Goal: Complete Application Form: Complete application form

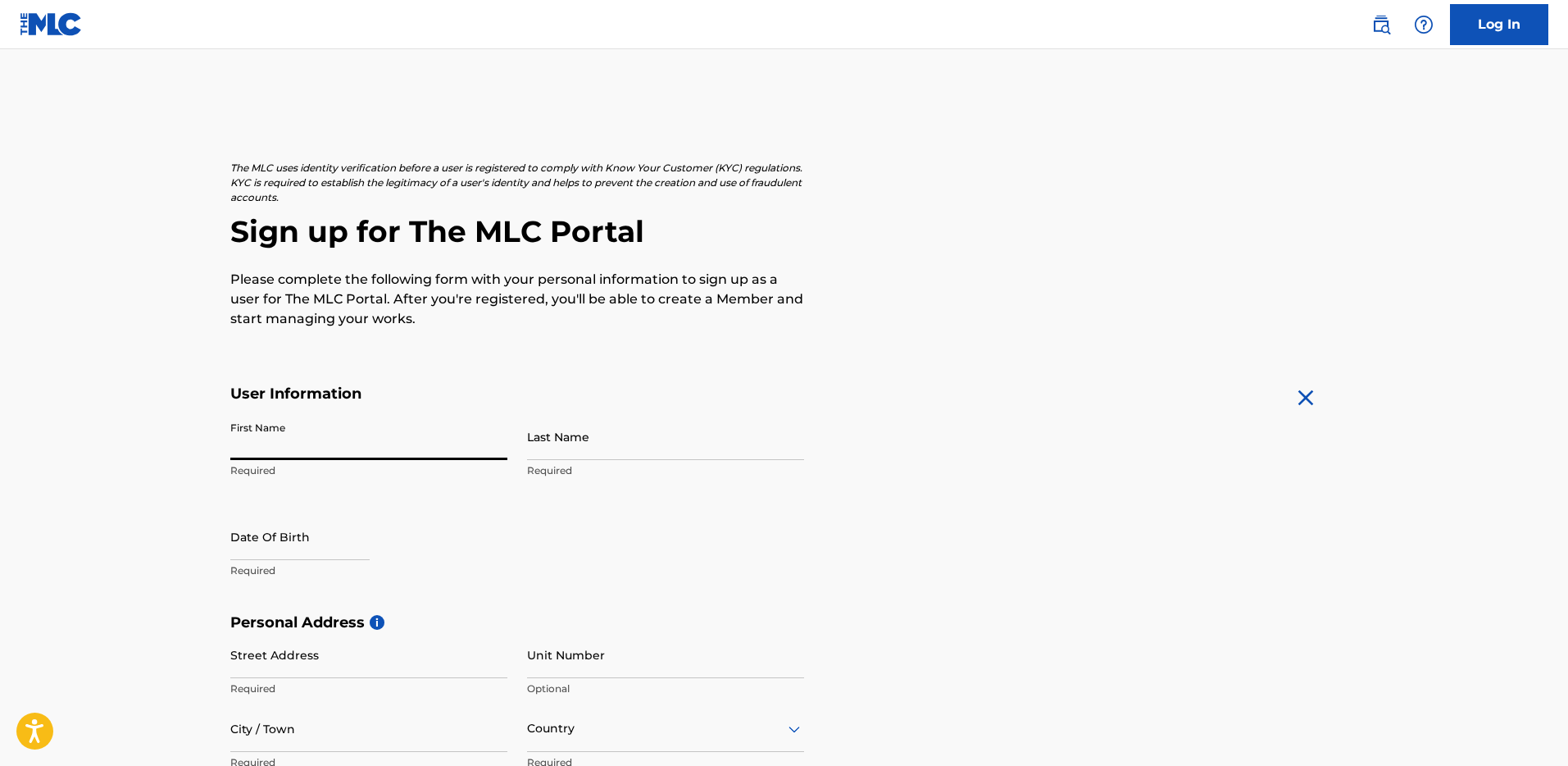
click at [450, 449] on input "First Name" at bounding box center [369, 437] width 277 height 47
type input "[PERSON_NAME]"
select select "7"
select select "2025"
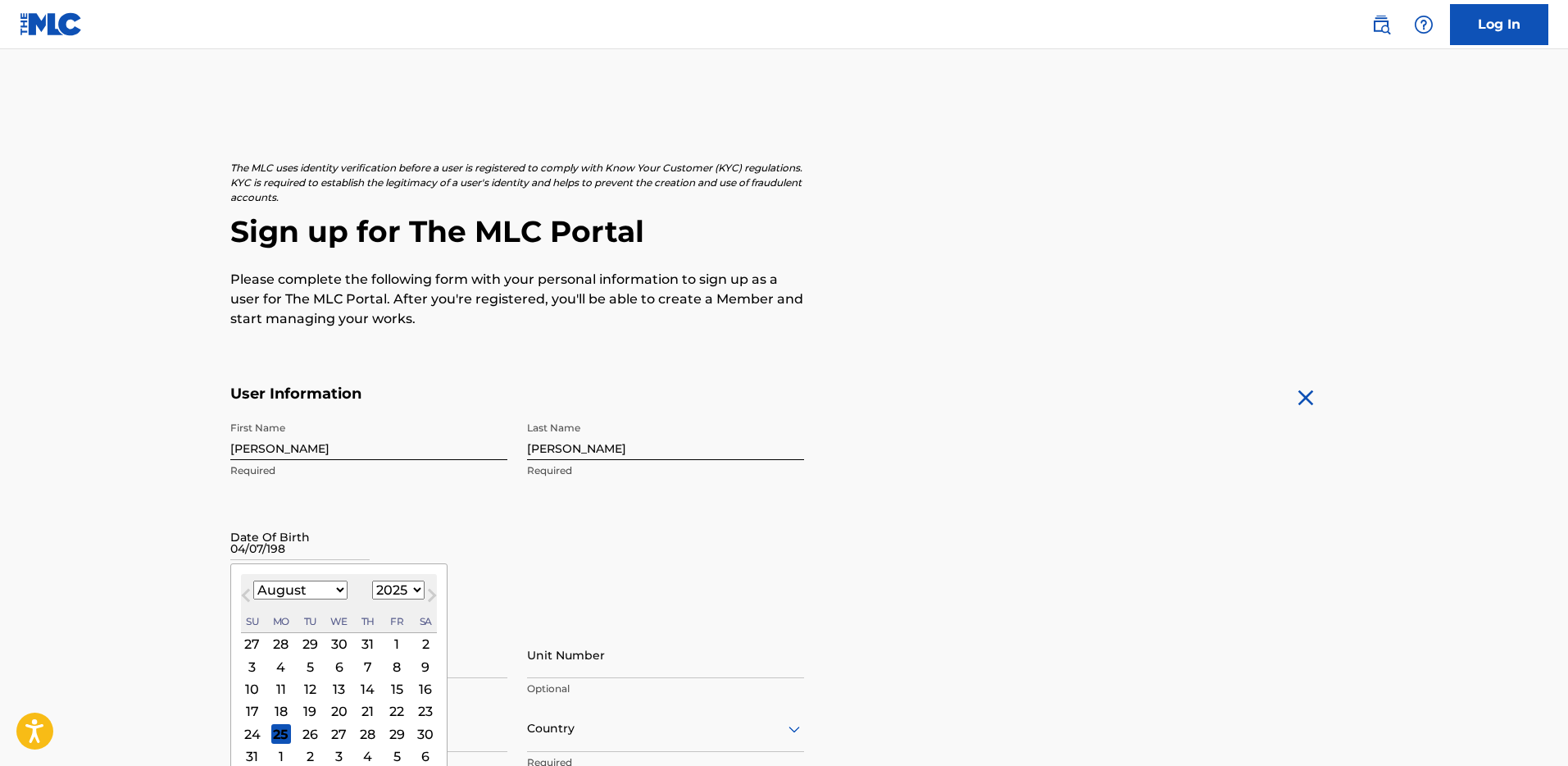
type input "[DATE]"
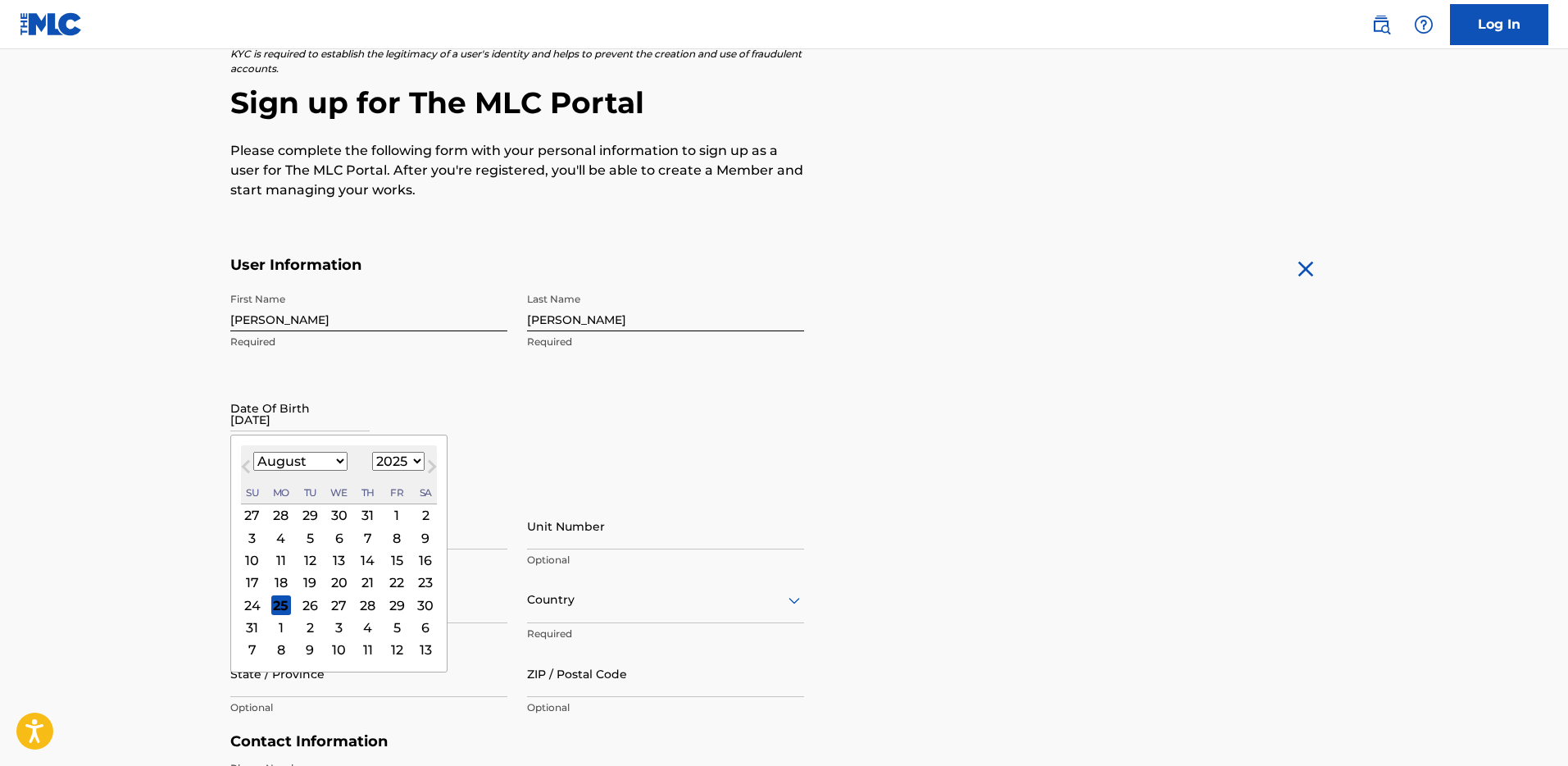
scroll to position [137, 0]
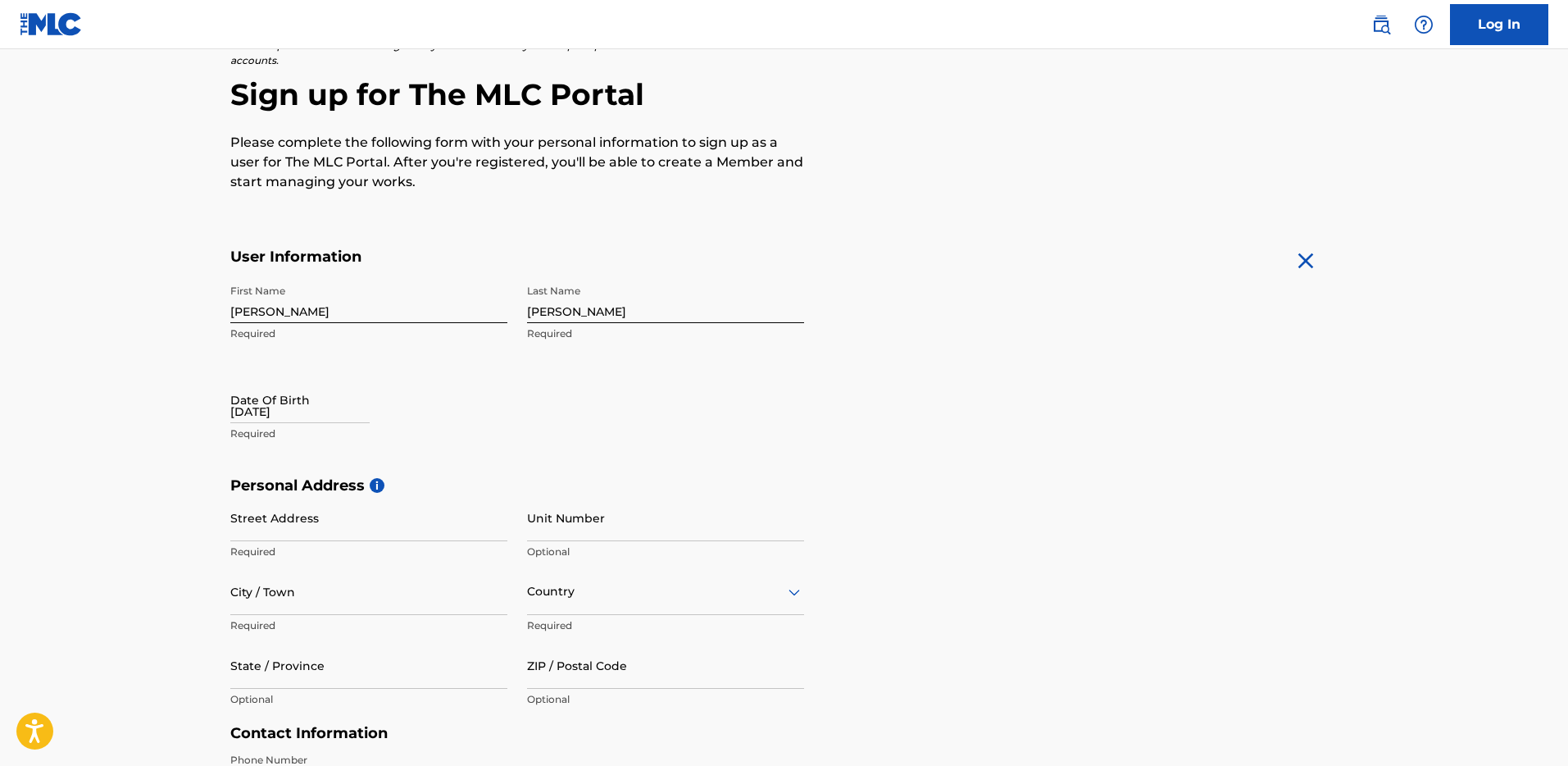
click at [630, 446] on div "First Name [PERSON_NAME] Required Last Name [PERSON_NAME] Required Date Of Birt…" at bounding box center [518, 376] width 573 height 200
click at [253, 420] on input "[DATE]" at bounding box center [300, 400] width 140 height 47
select select "7"
select select "2025"
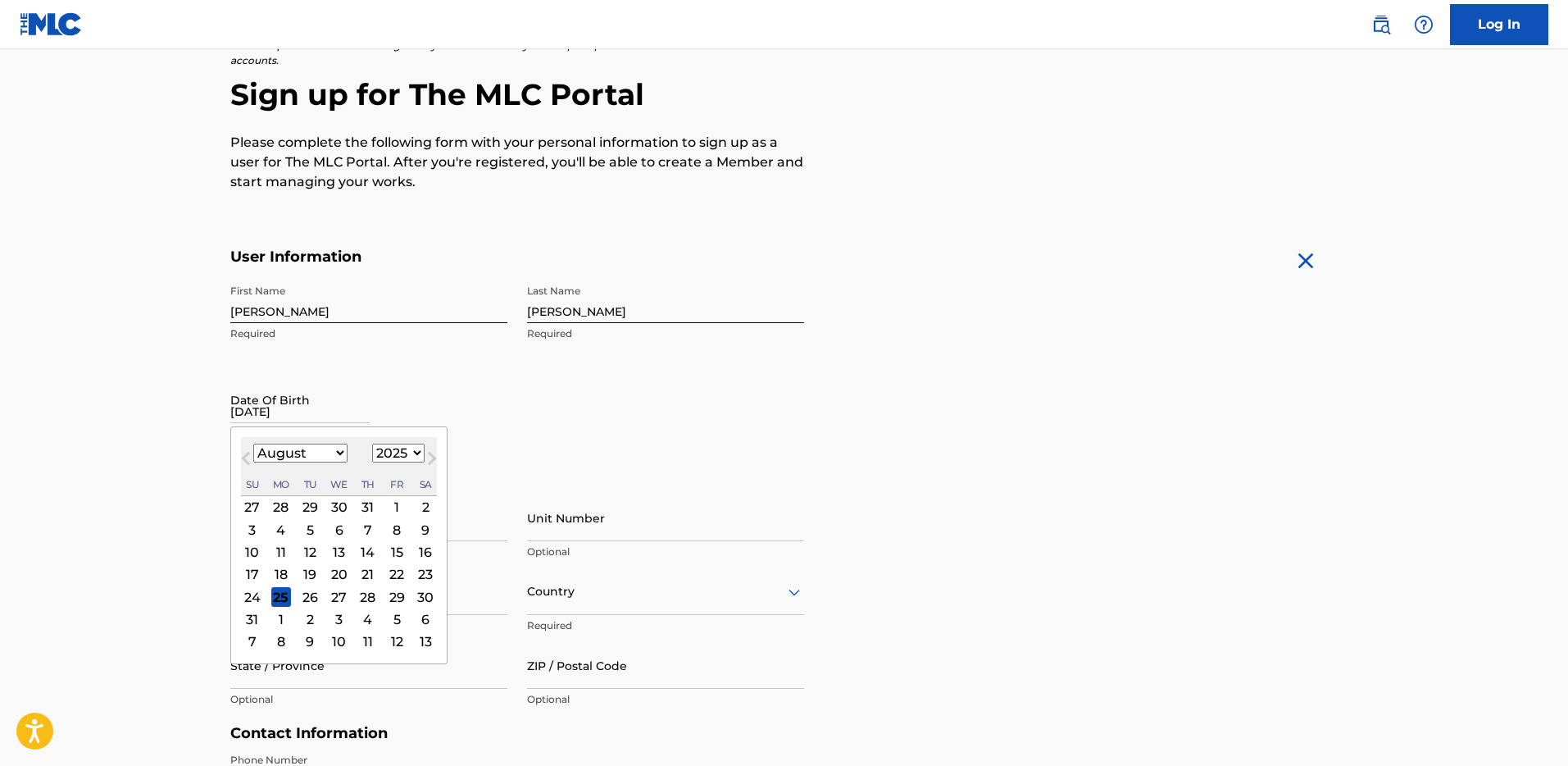
click at [291, 451] on select "January February March April May June July August September October November De…" at bounding box center [300, 453] width 95 height 19
select select "3"
click at [253, 444] on select "January February March April May June July August September October November De…" at bounding box center [300, 453] width 95 height 19
click at [392, 456] on select "1899 1900 1901 1902 1903 1904 1905 1906 1907 1908 1909 1910 1911 1912 1913 1914…" at bounding box center [399, 453] width 52 height 19
select select "1987"
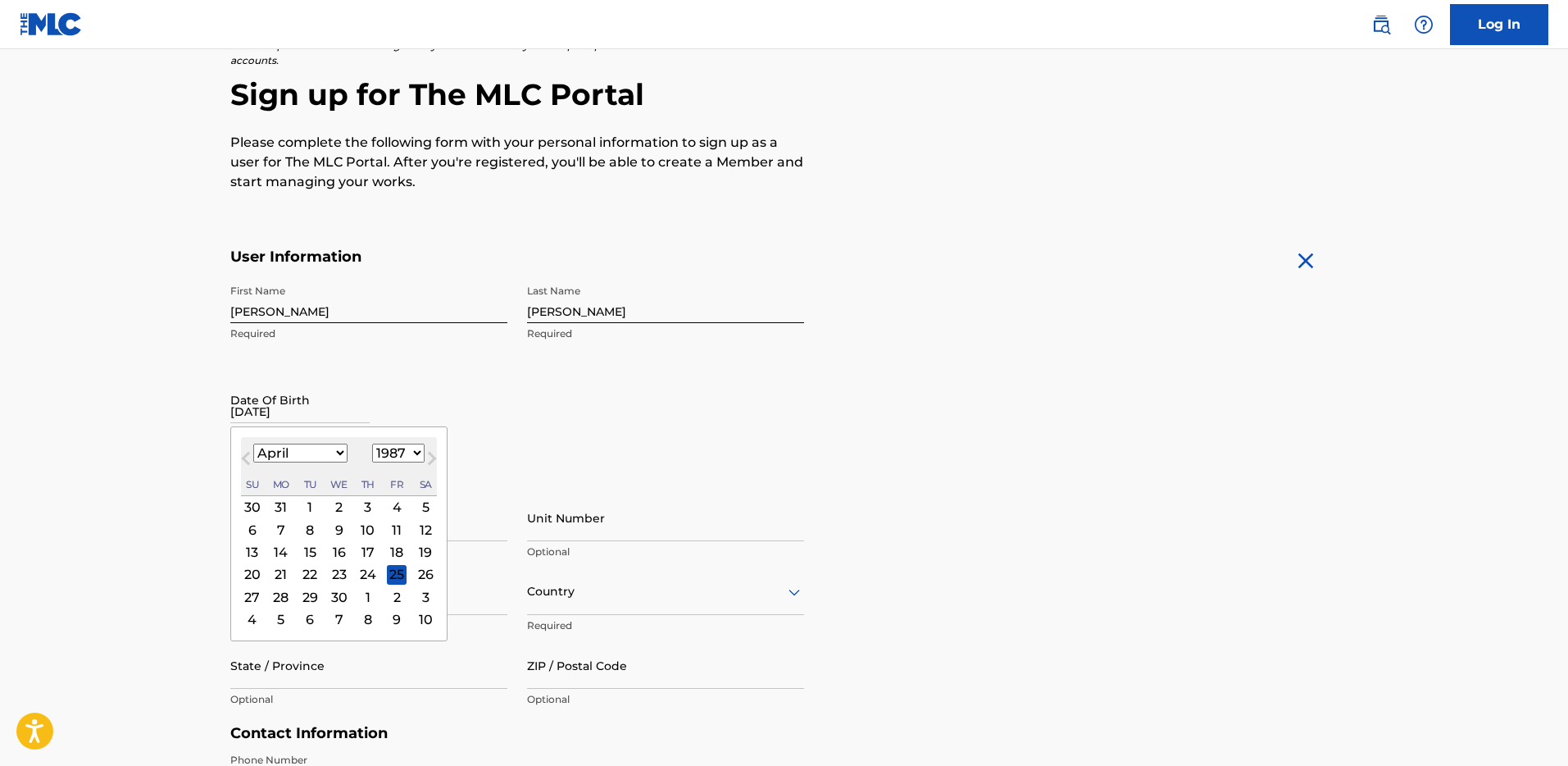
click at [372, 444] on select "1899 1900 1901 1902 1903 1904 1905 1906 1907 1908 1909 1910 1911 1912 1913 1914…" at bounding box center [399, 453] width 52 height 19
click at [307, 537] on div "7" at bounding box center [310, 530] width 20 height 20
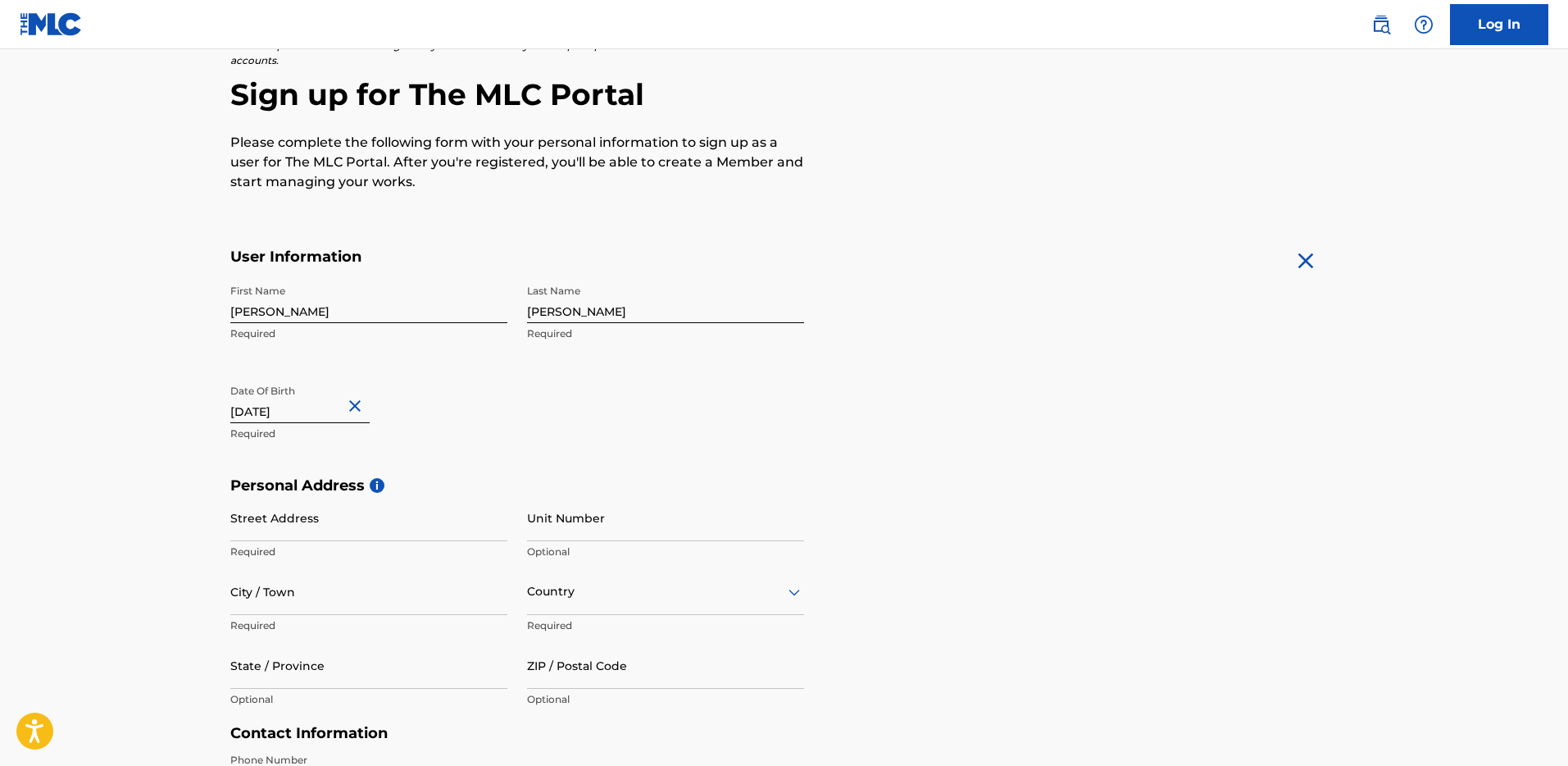
click at [184, 514] on main "The MLC uses identity verification before a user is registered to comply with K…" at bounding box center [784, 490] width 1568 height 1155
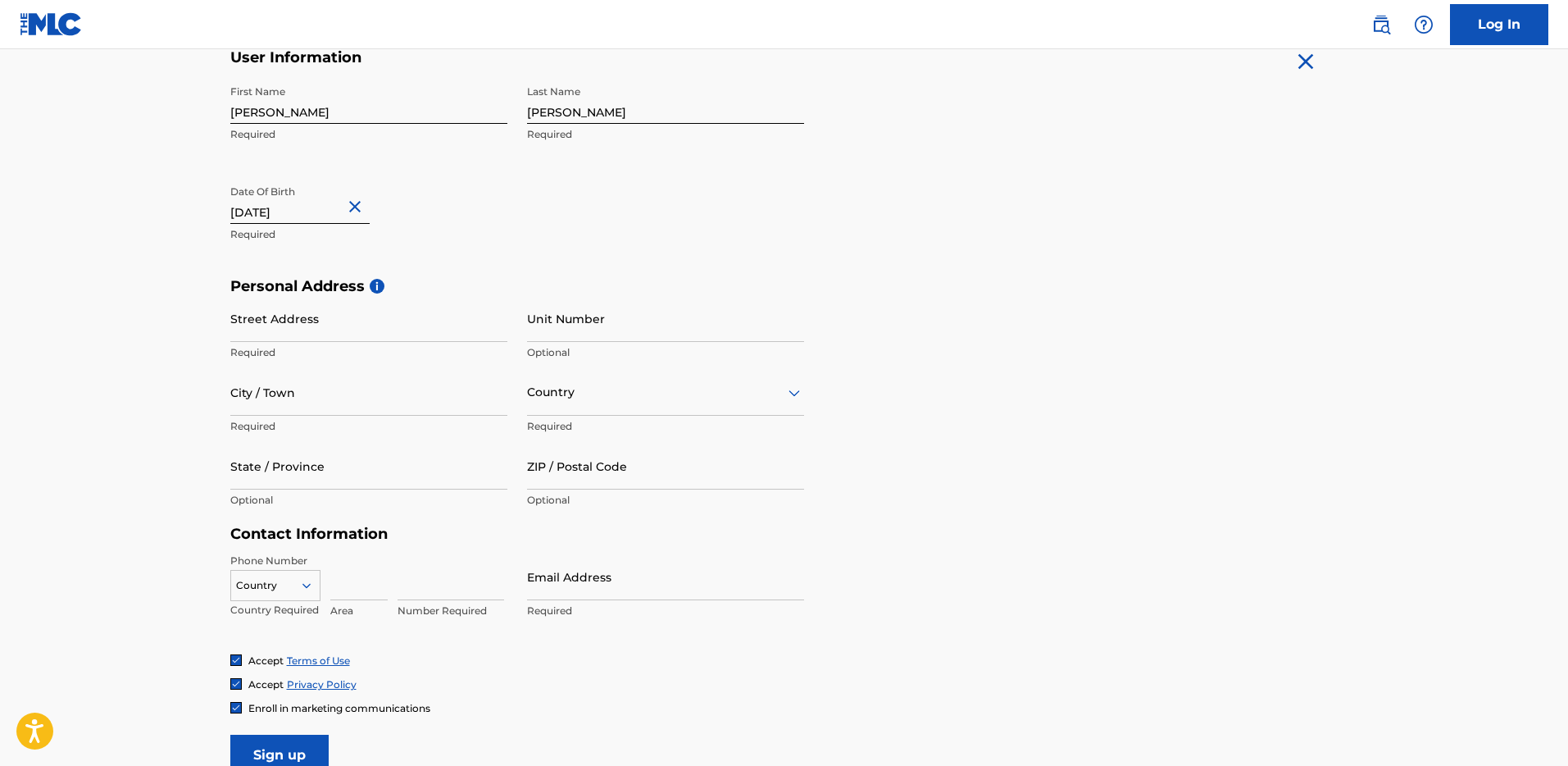
scroll to position [337, 0]
click at [356, 317] on input "Street Address" at bounding box center [369, 318] width 277 height 47
type input "[STREET_ADDRESS]"
type input "Bloomington"
type input "u"
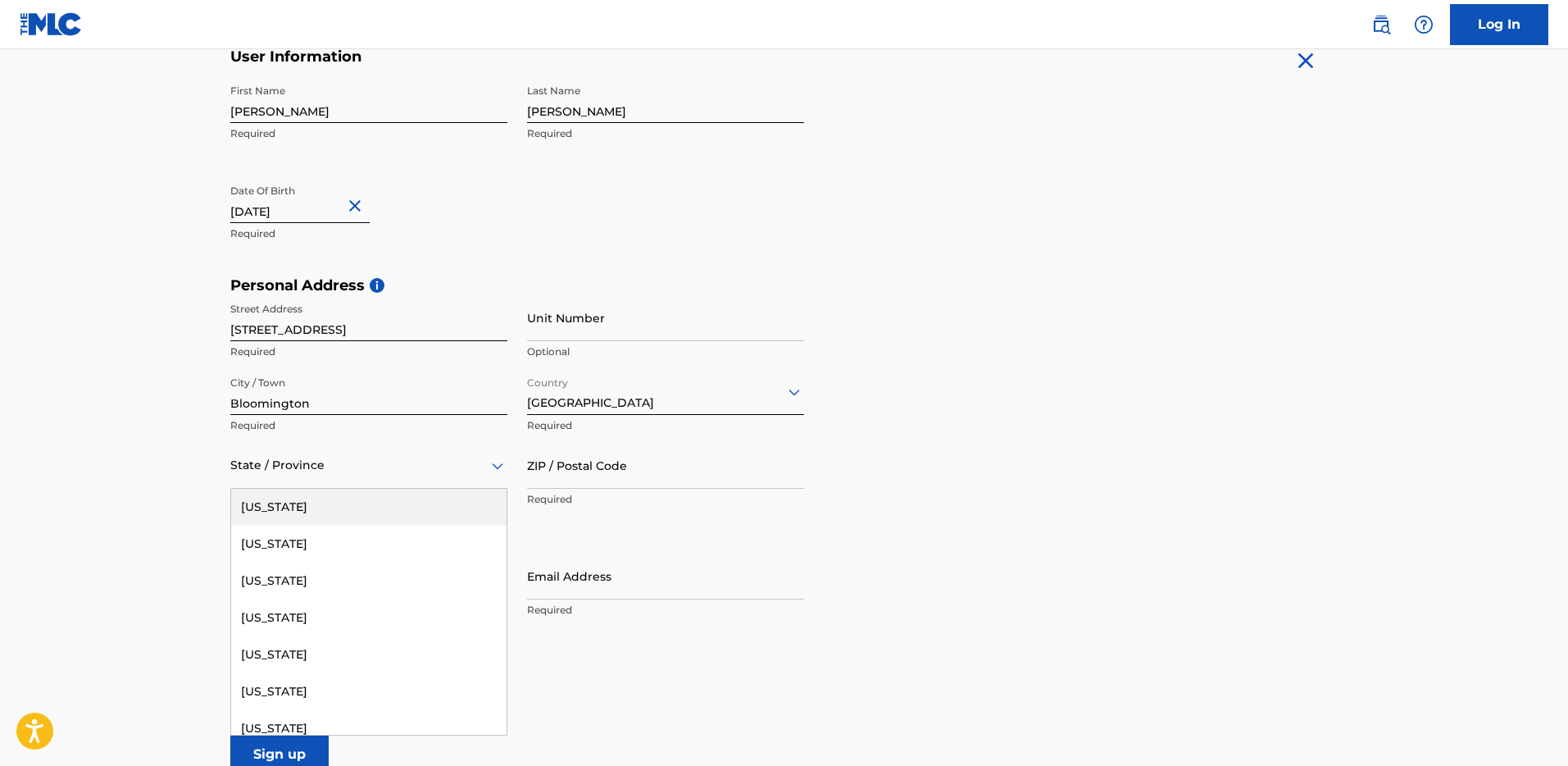
click at [361, 476] on div "State / Province" at bounding box center [369, 466] width 277 height 47
type input "min"
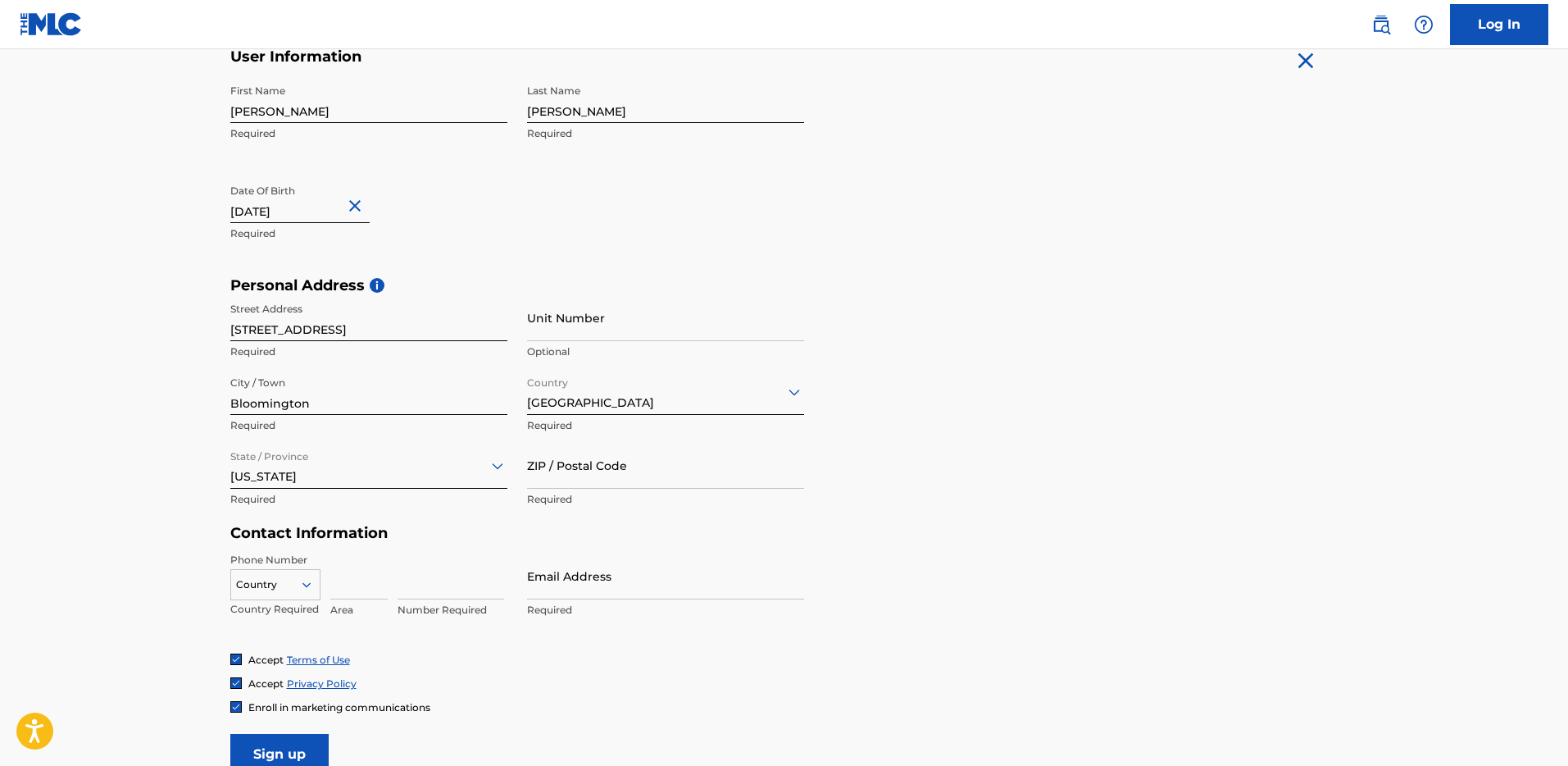
click at [605, 471] on input "ZIP / Postal Code" at bounding box center [665, 466] width 277 height 47
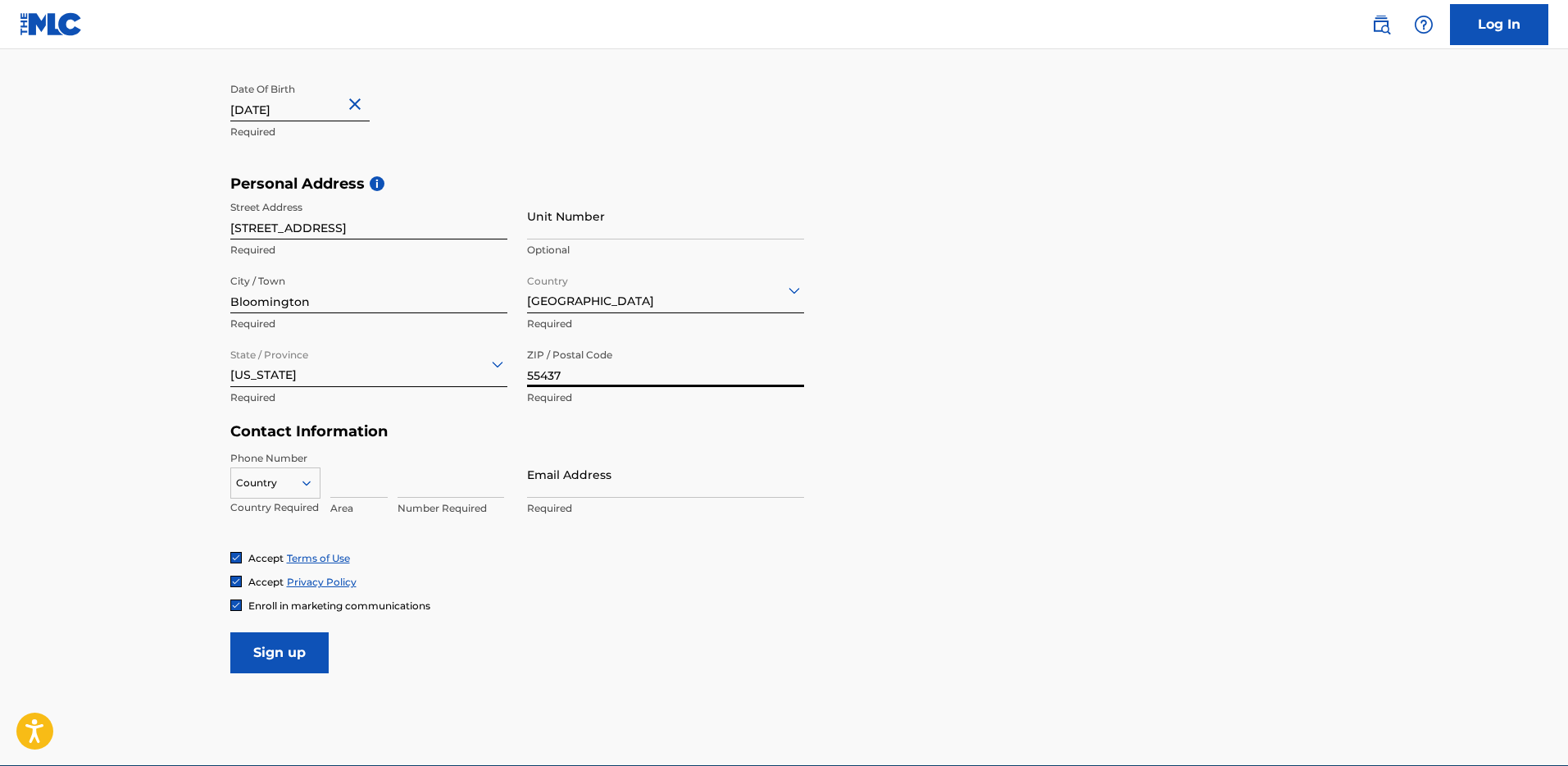
scroll to position [516, 0]
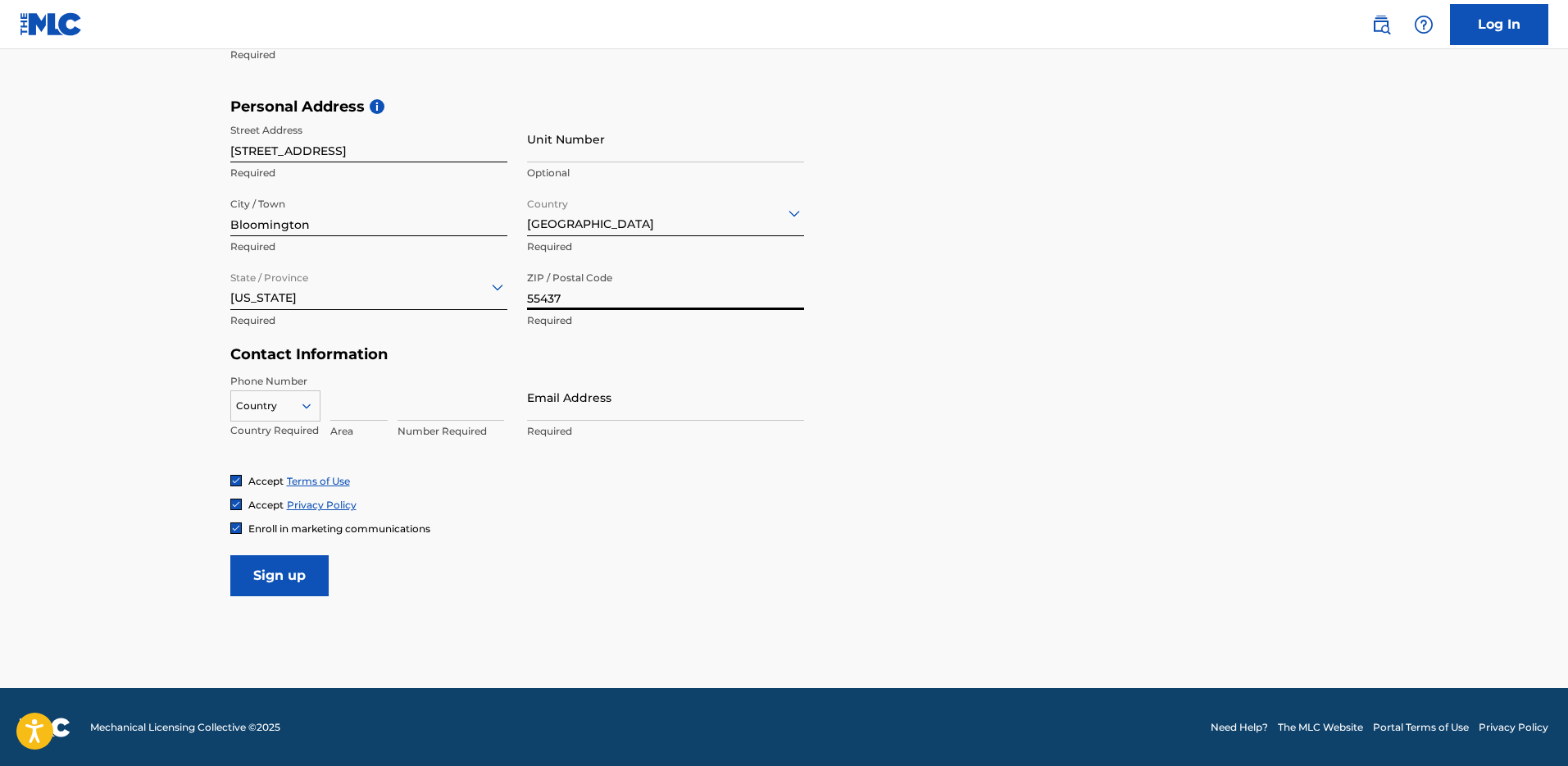
type input "55437"
click at [377, 393] on input at bounding box center [359, 398] width 58 height 47
click at [301, 393] on div "Country" at bounding box center [276, 406] width 90 height 32
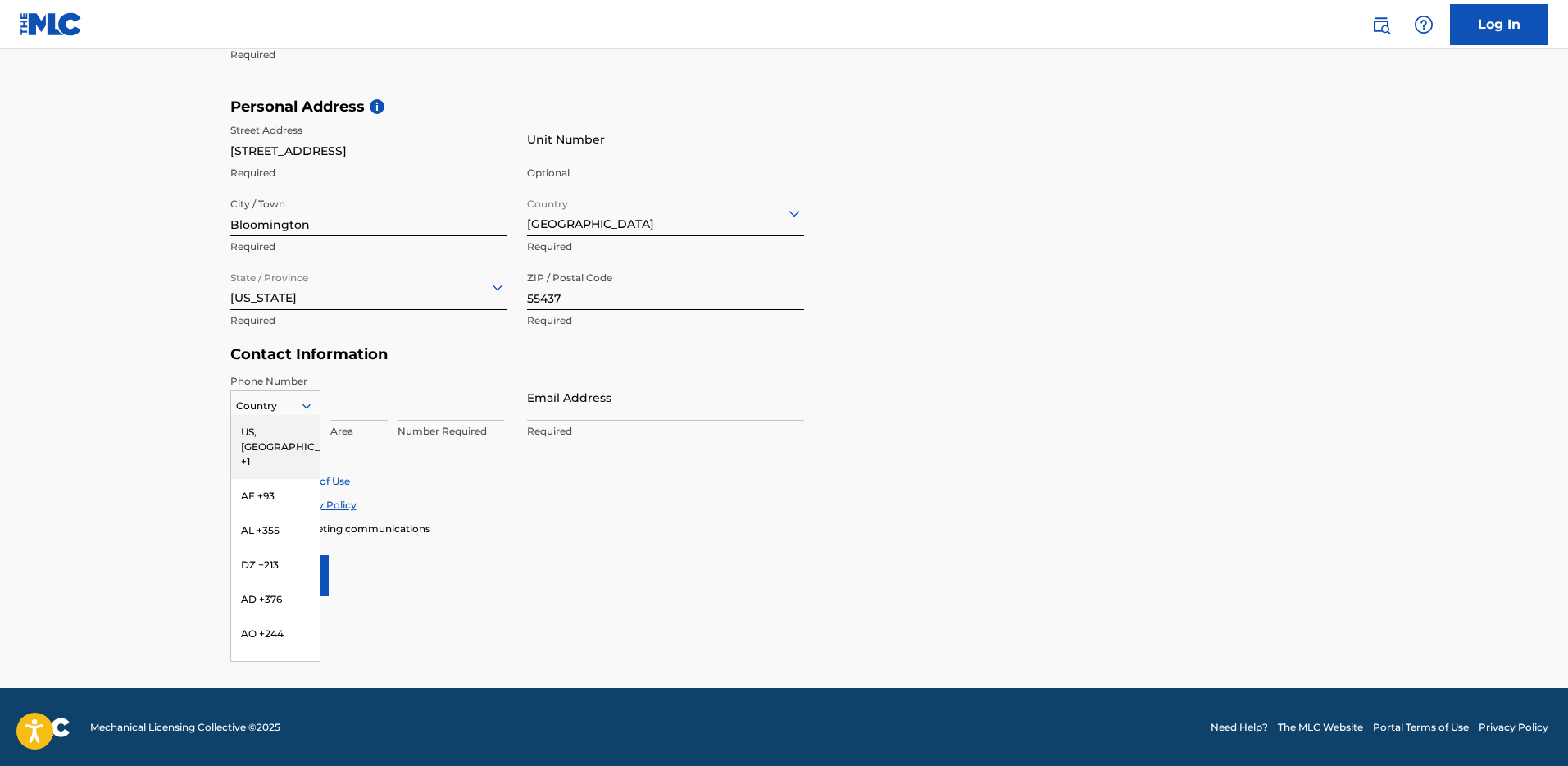
click at [285, 430] on div "US, [GEOGRAPHIC_DATA] +1" at bounding box center [275, 447] width 88 height 64
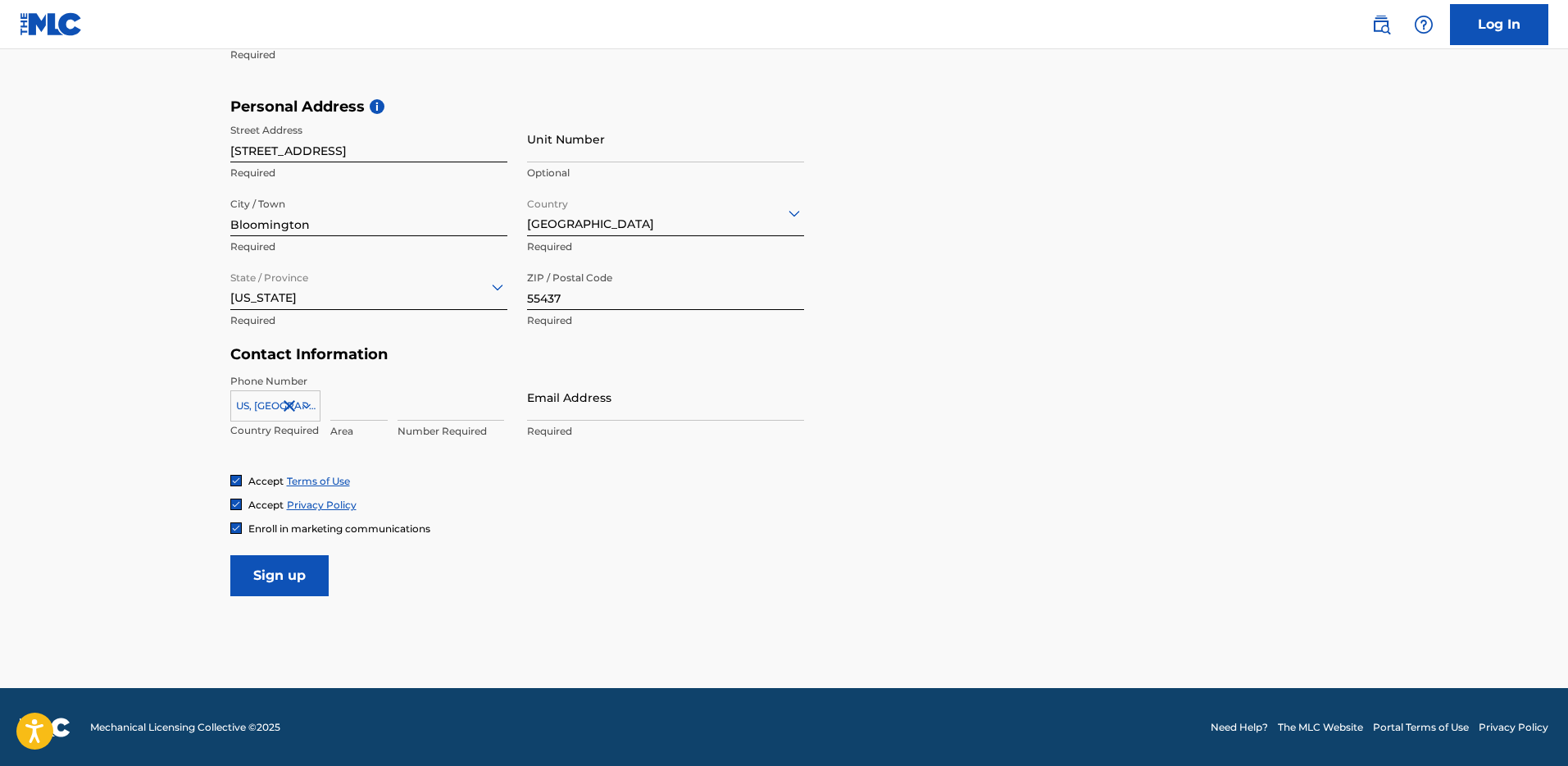
click at [375, 392] on input at bounding box center [359, 398] width 58 height 47
type input "763"
type input "3502767"
type input "[EMAIL_ADDRESS][DOMAIN_NAME]"
click at [234, 528] on img at bounding box center [235, 528] width 10 height 10
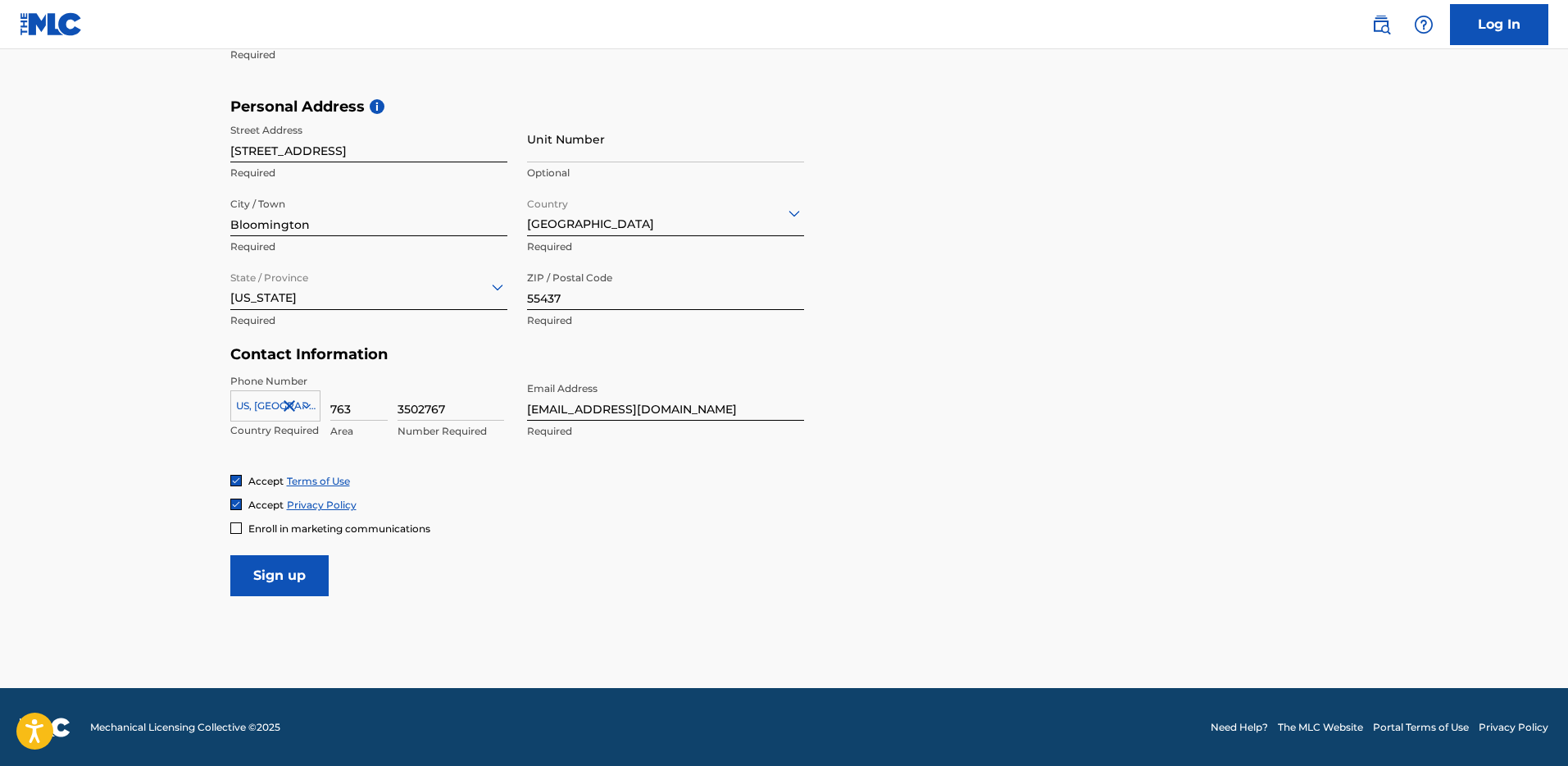
click at [262, 568] on input "Sign up" at bounding box center [280, 576] width 98 height 41
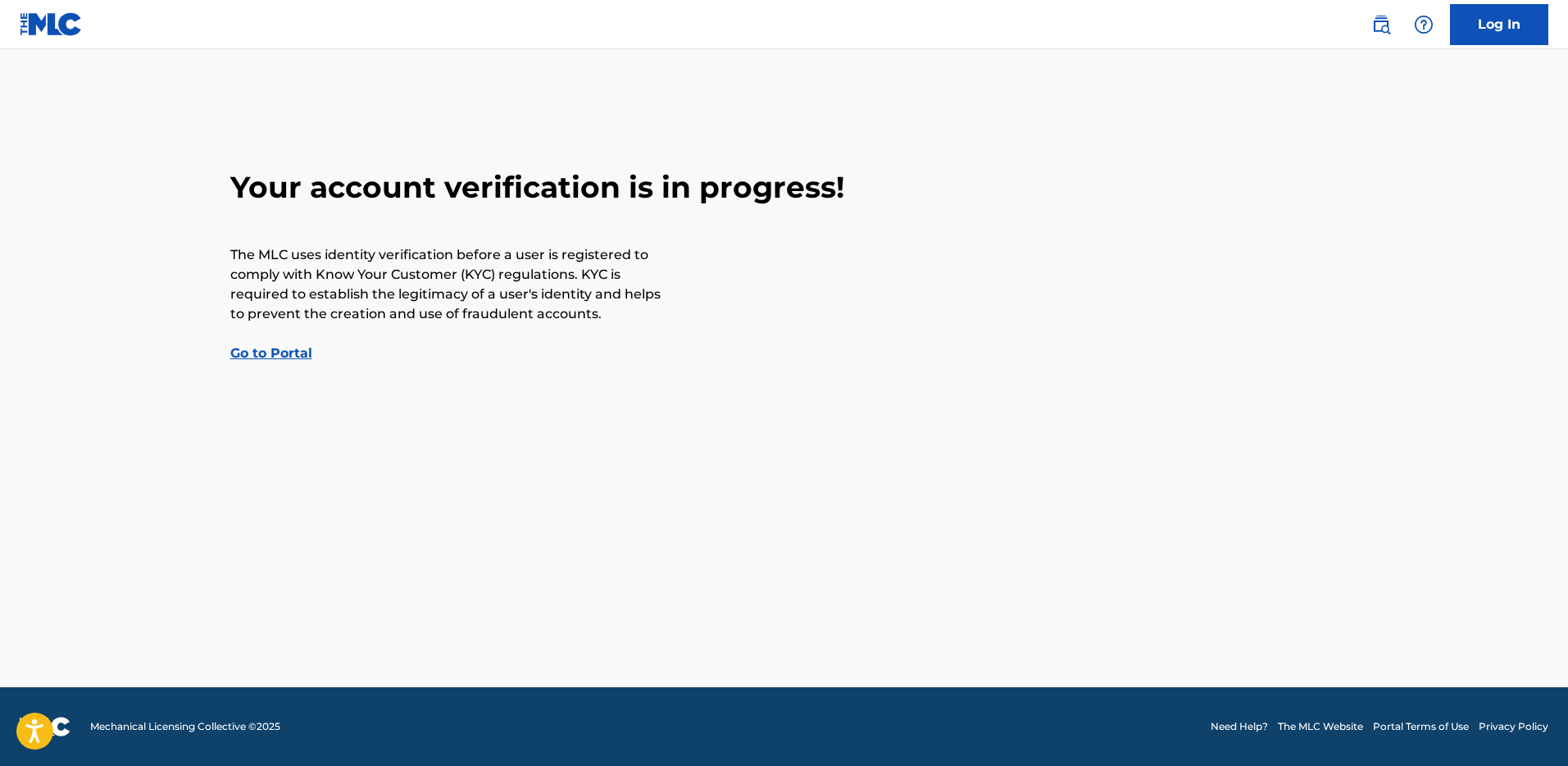
click at [555, 287] on p "The MLC uses identity verification before a user is registered to comply with K…" at bounding box center [448, 284] width 435 height 78
click at [249, 356] on link "Go to Portal" at bounding box center [271, 353] width 82 height 15
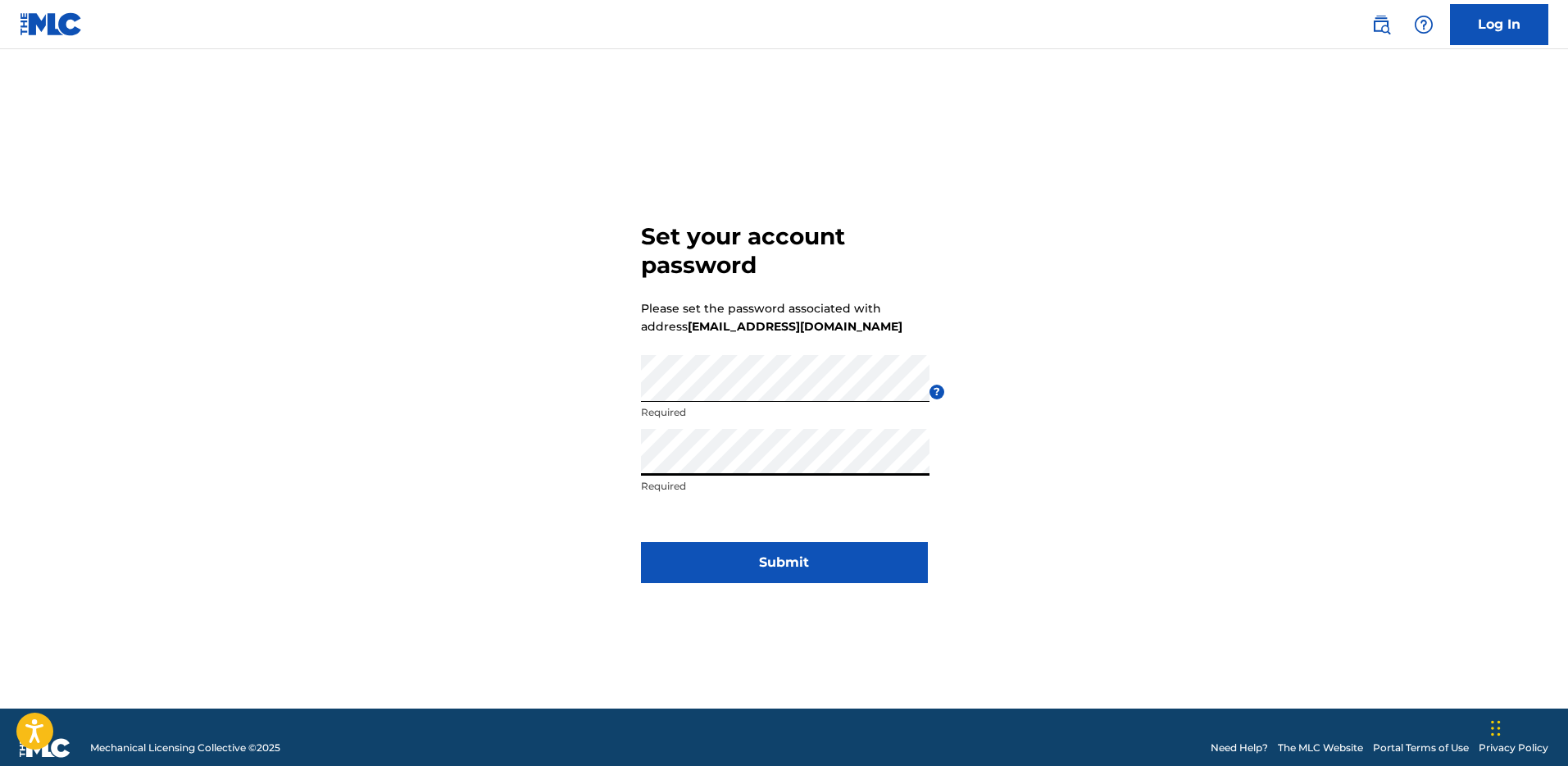
click at [843, 563] on button "Submit" at bounding box center [784, 562] width 287 height 41
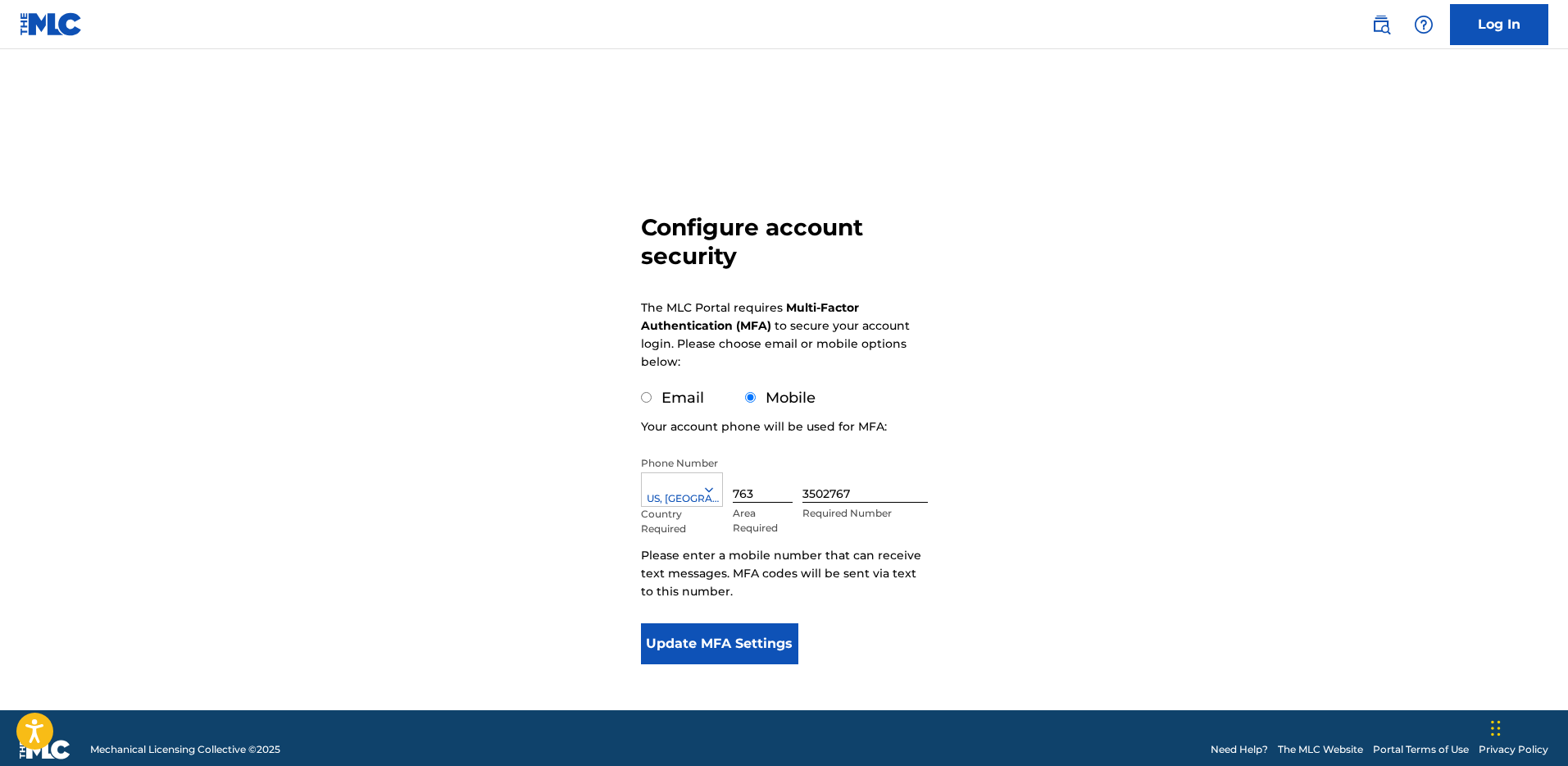
scroll to position [23, 0]
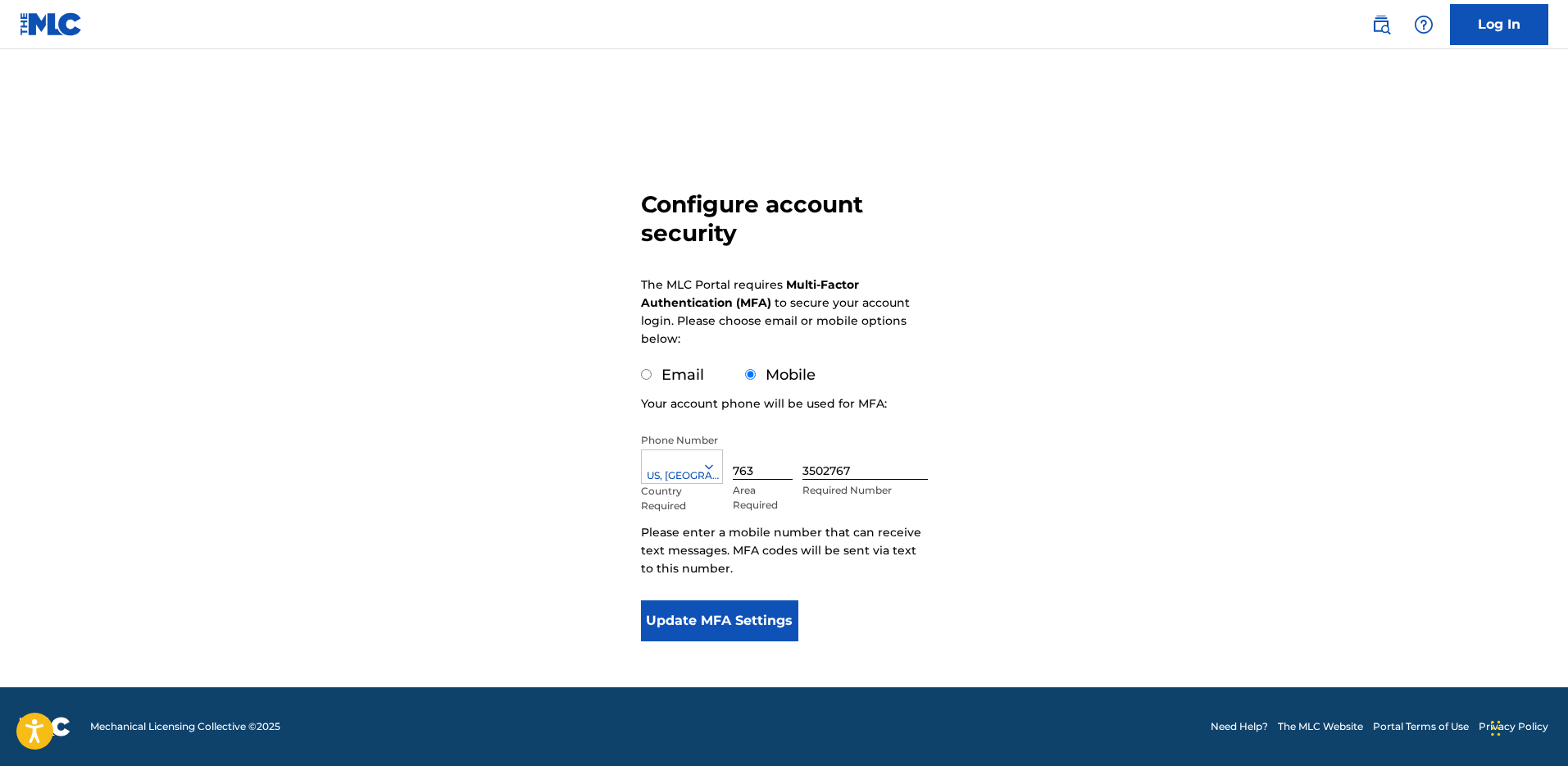
click at [784, 605] on button "Update MFA Settings" at bounding box center [720, 621] width 158 height 41
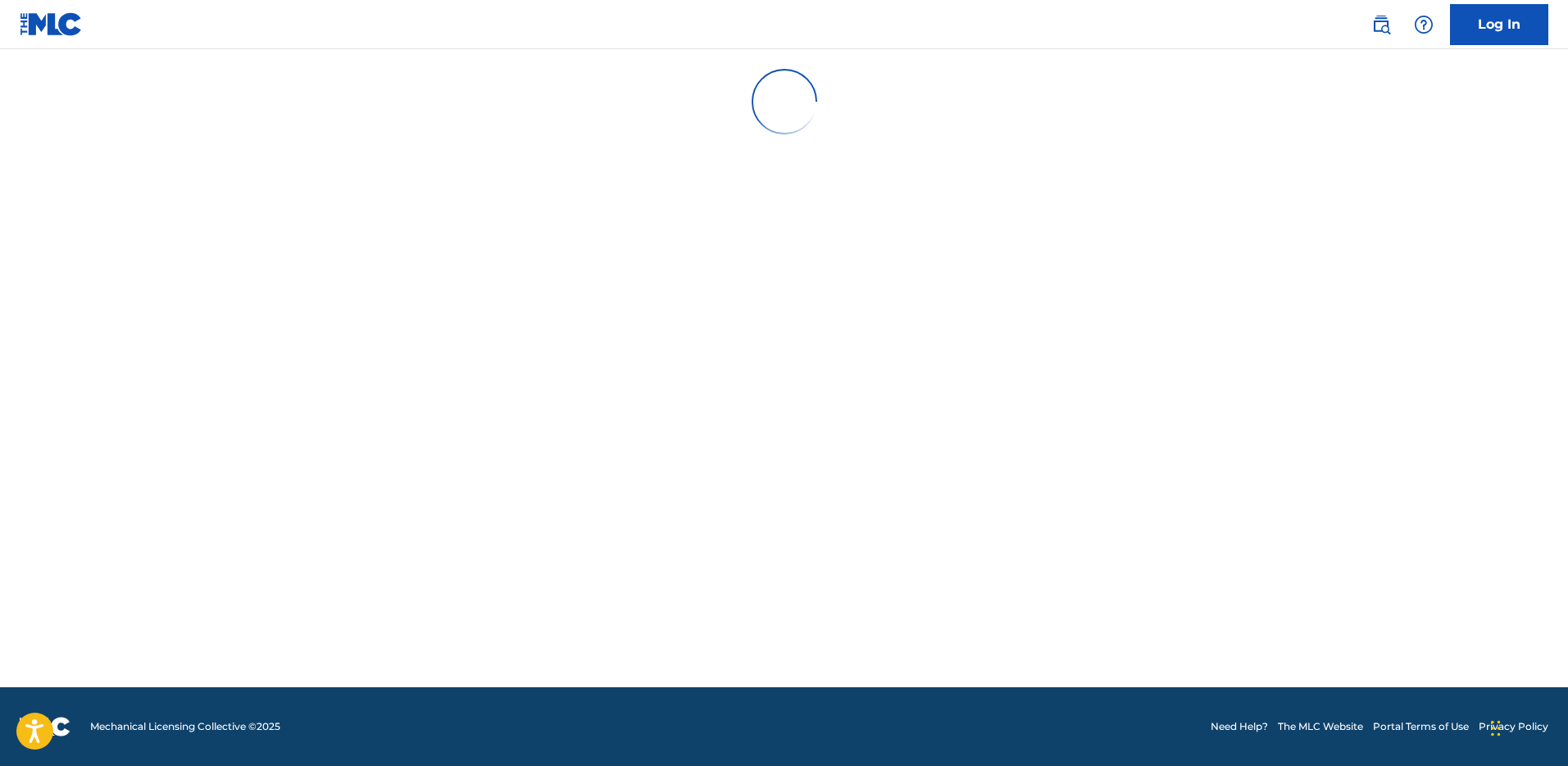
scroll to position [0, 0]
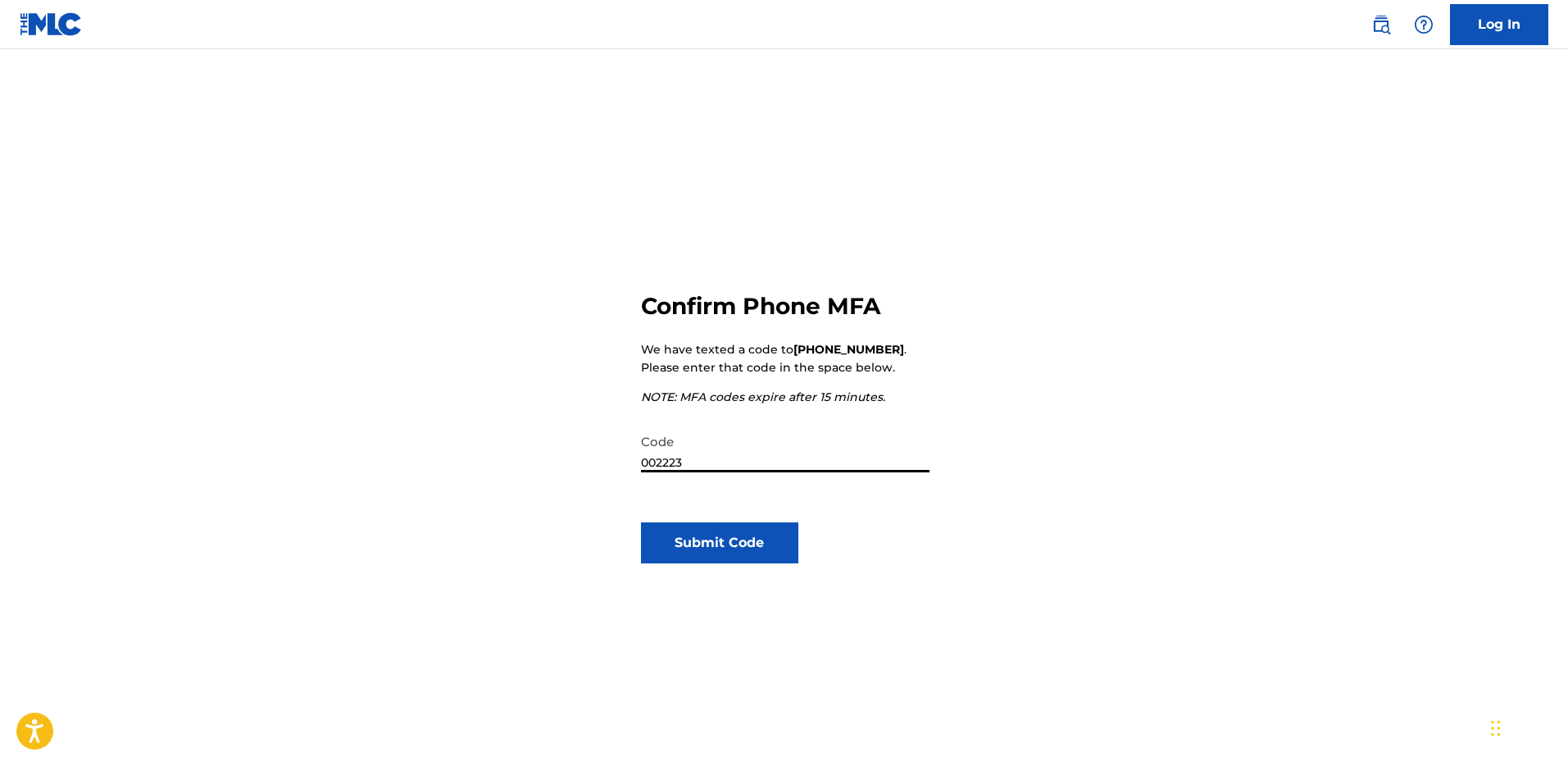
type input "002223"
click at [716, 536] on button "Submit Code" at bounding box center [720, 542] width 158 height 41
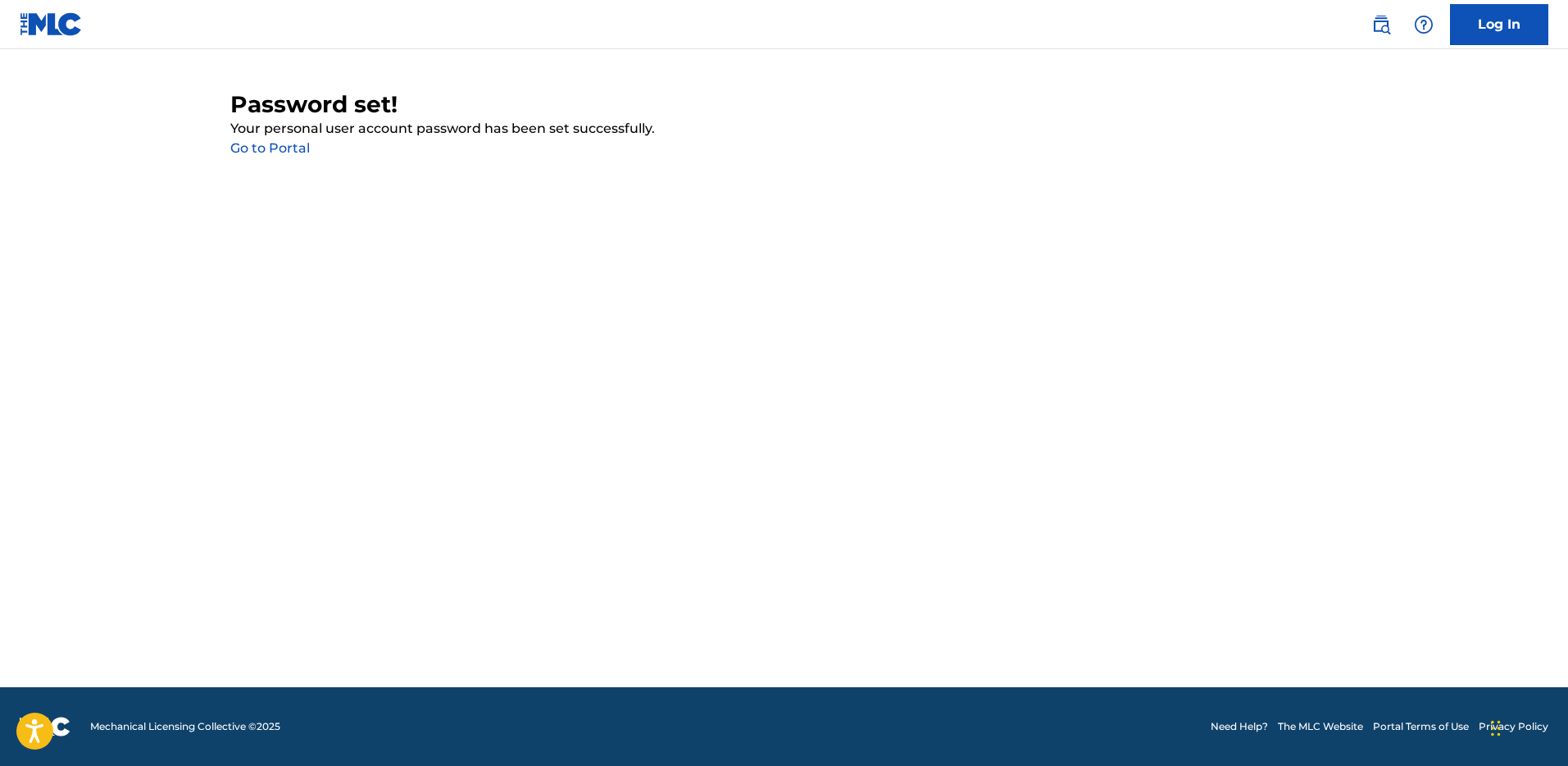
click at [1531, 23] on link "Log In" at bounding box center [1499, 24] width 98 height 41
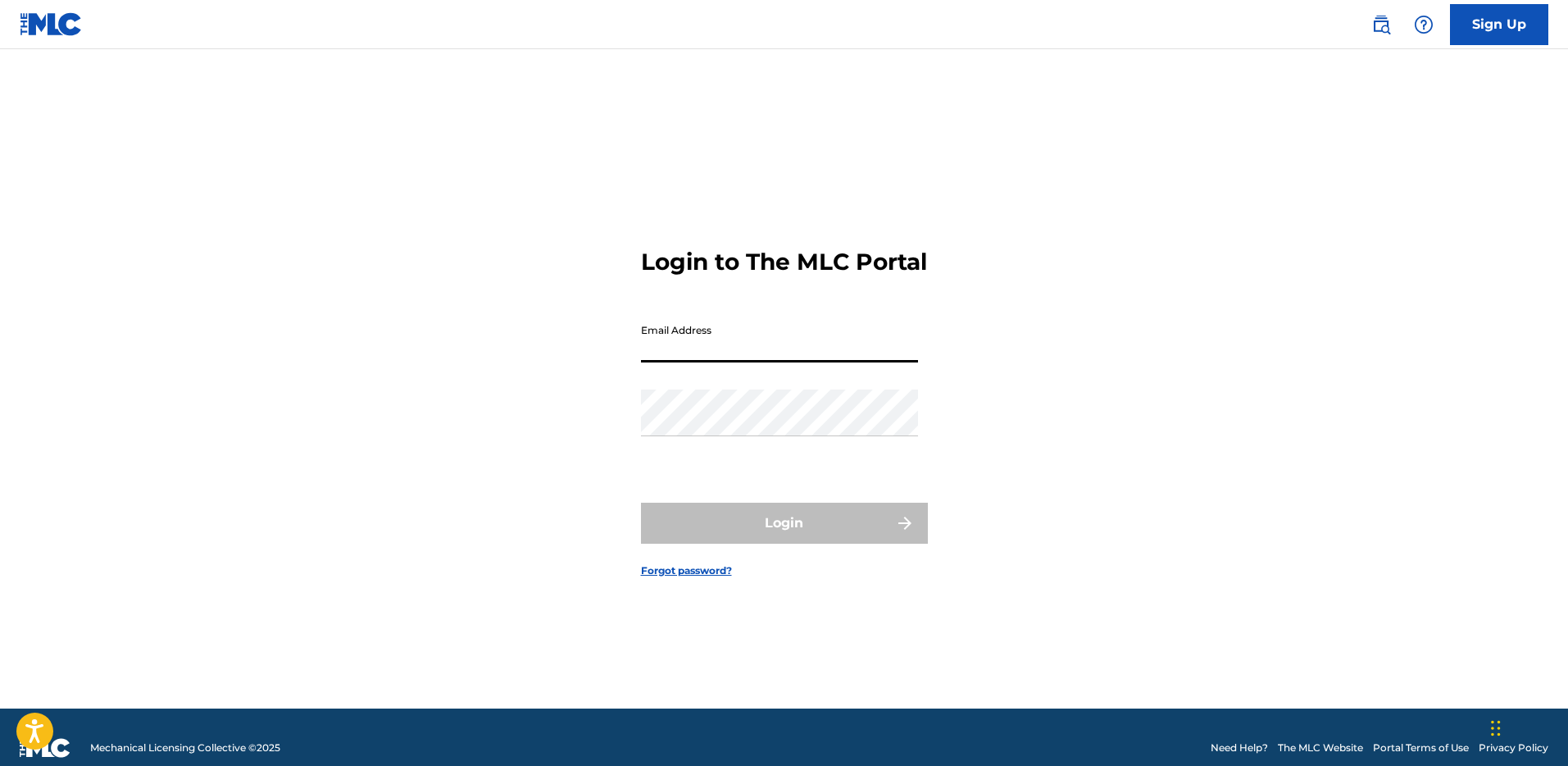
click at [705, 345] on input "Email Address" at bounding box center [779, 339] width 277 height 47
click at [714, 354] on input "Email Address" at bounding box center [779, 339] width 277 height 47
type input "[EMAIL_ADDRESS][DOMAIN_NAME]"
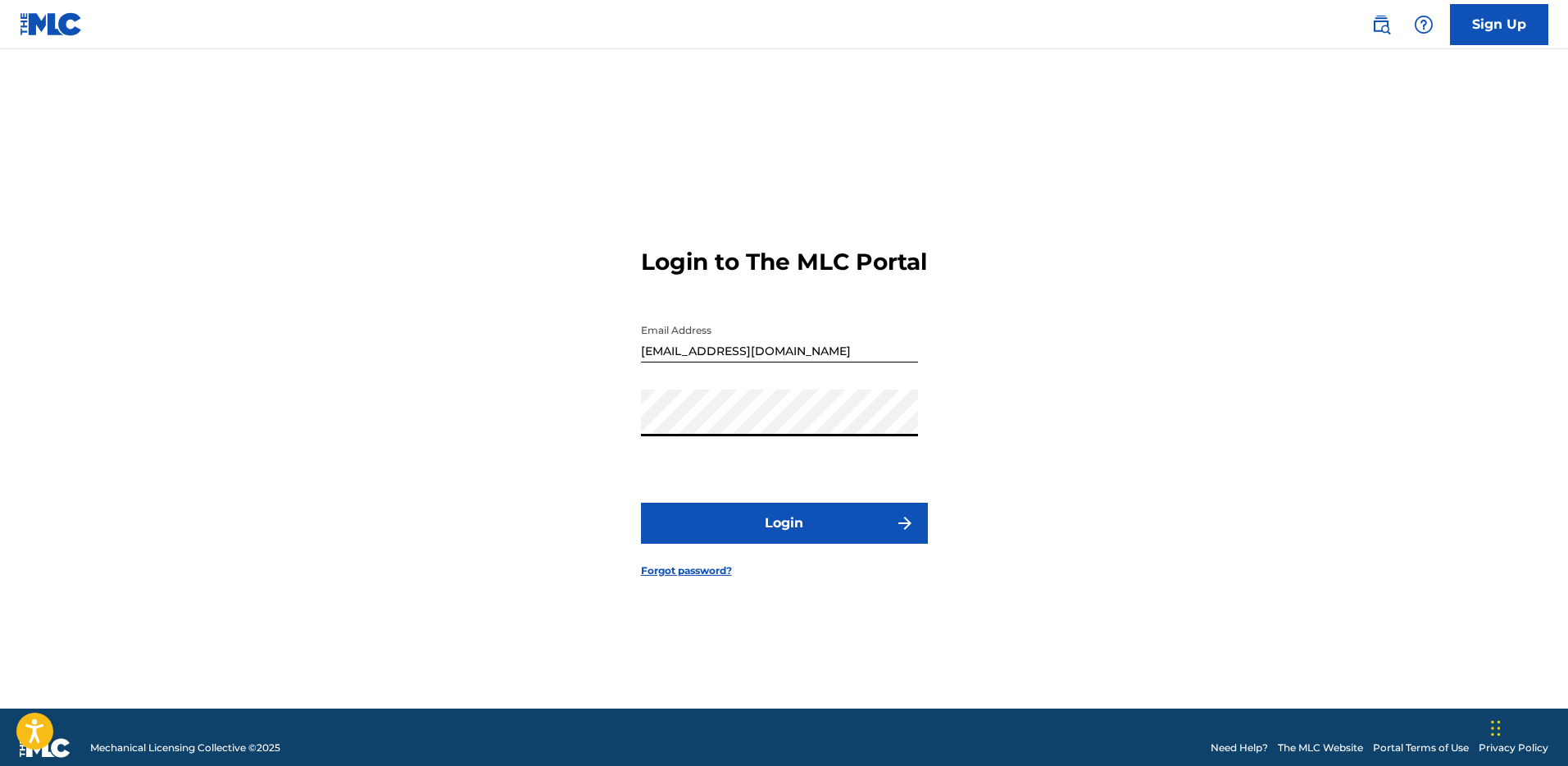
click at [1232, 305] on div "Login to The MLC Portal Email Address danieljbullard@gmail.com Password Login F…" at bounding box center [784, 400] width 1148 height 619
click at [1486, 37] on link "Sign Up" at bounding box center [1499, 24] width 98 height 41
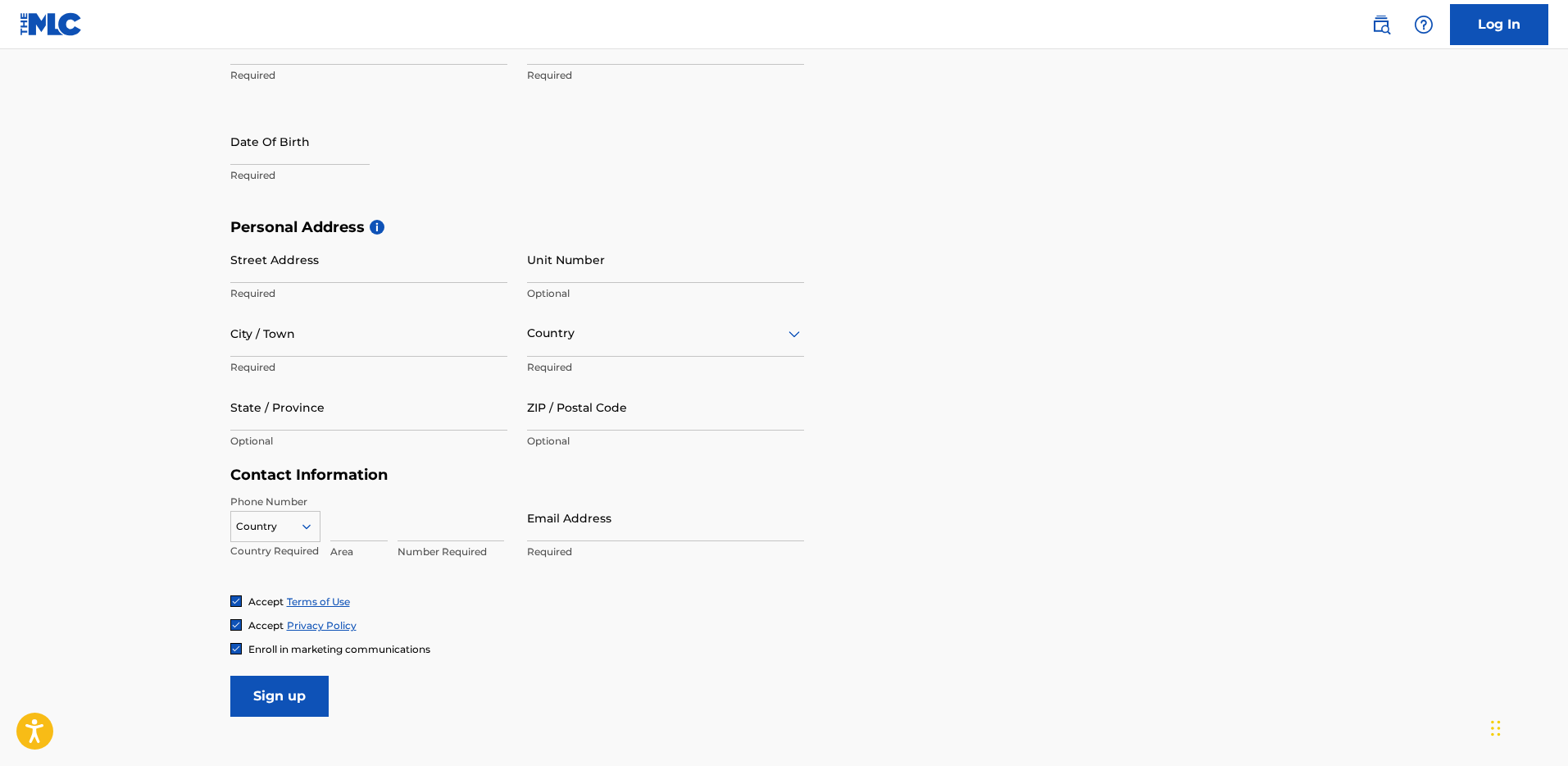
scroll to position [516, 0]
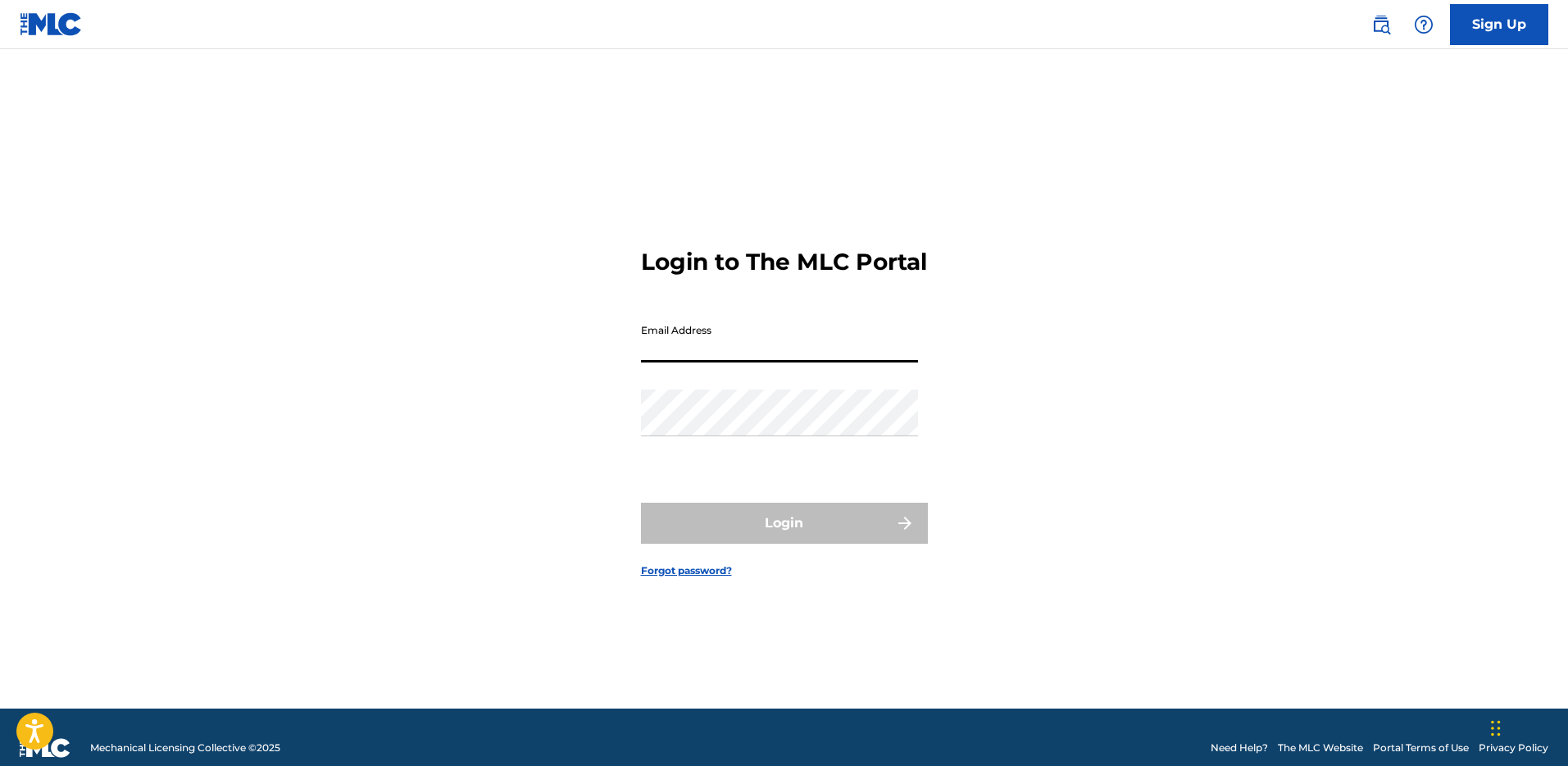
click at [745, 349] on input "Email Address" at bounding box center [779, 339] width 277 height 47
type input "[EMAIL_ADDRESS][DOMAIN_NAME]"
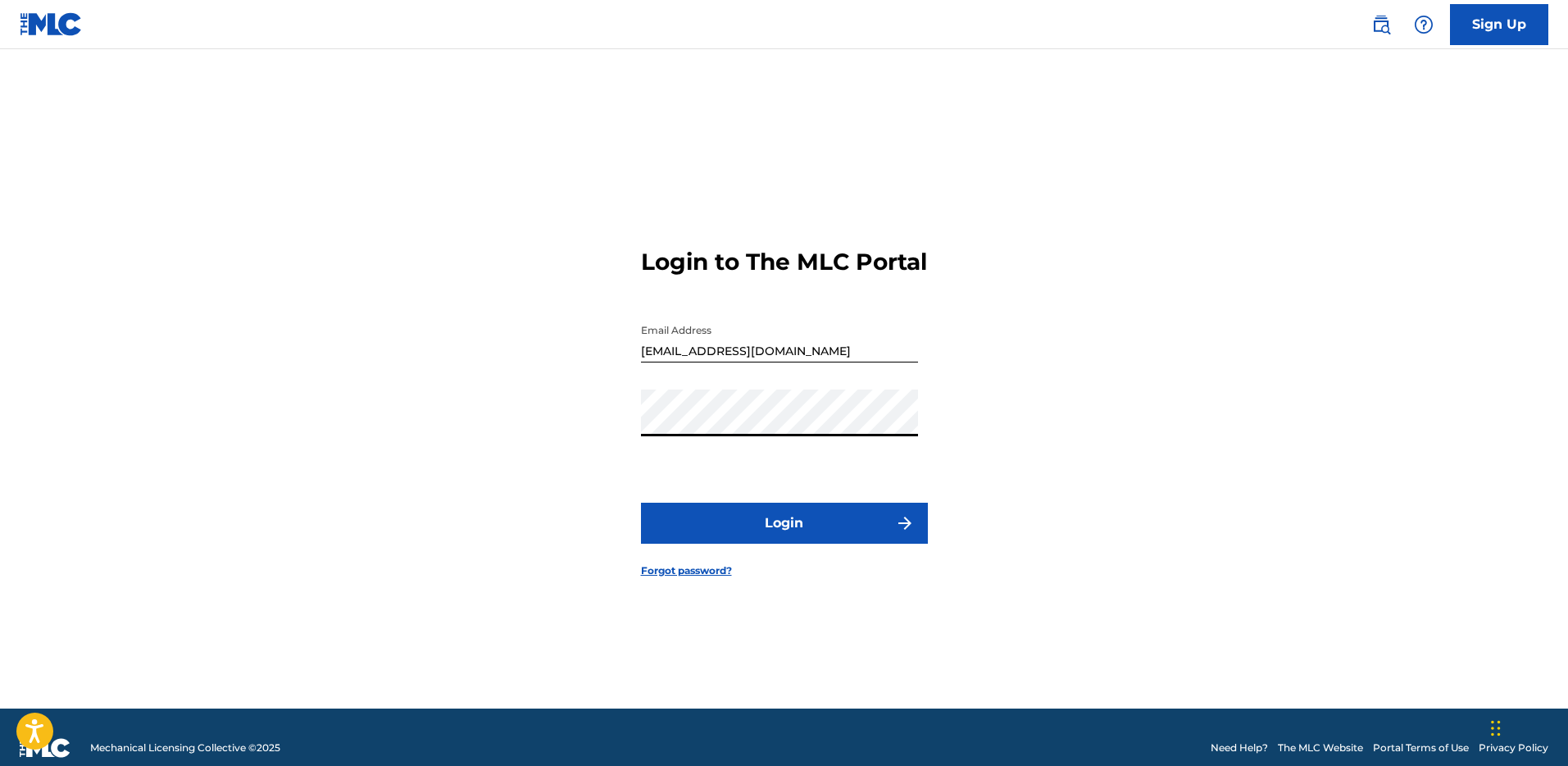
click at [376, 456] on div "Login to The MLC Portal Email Address danieljbullard@gmail.com Password Login F…" at bounding box center [784, 400] width 1148 height 619
click at [769, 529] on button "Login" at bounding box center [784, 522] width 287 height 41
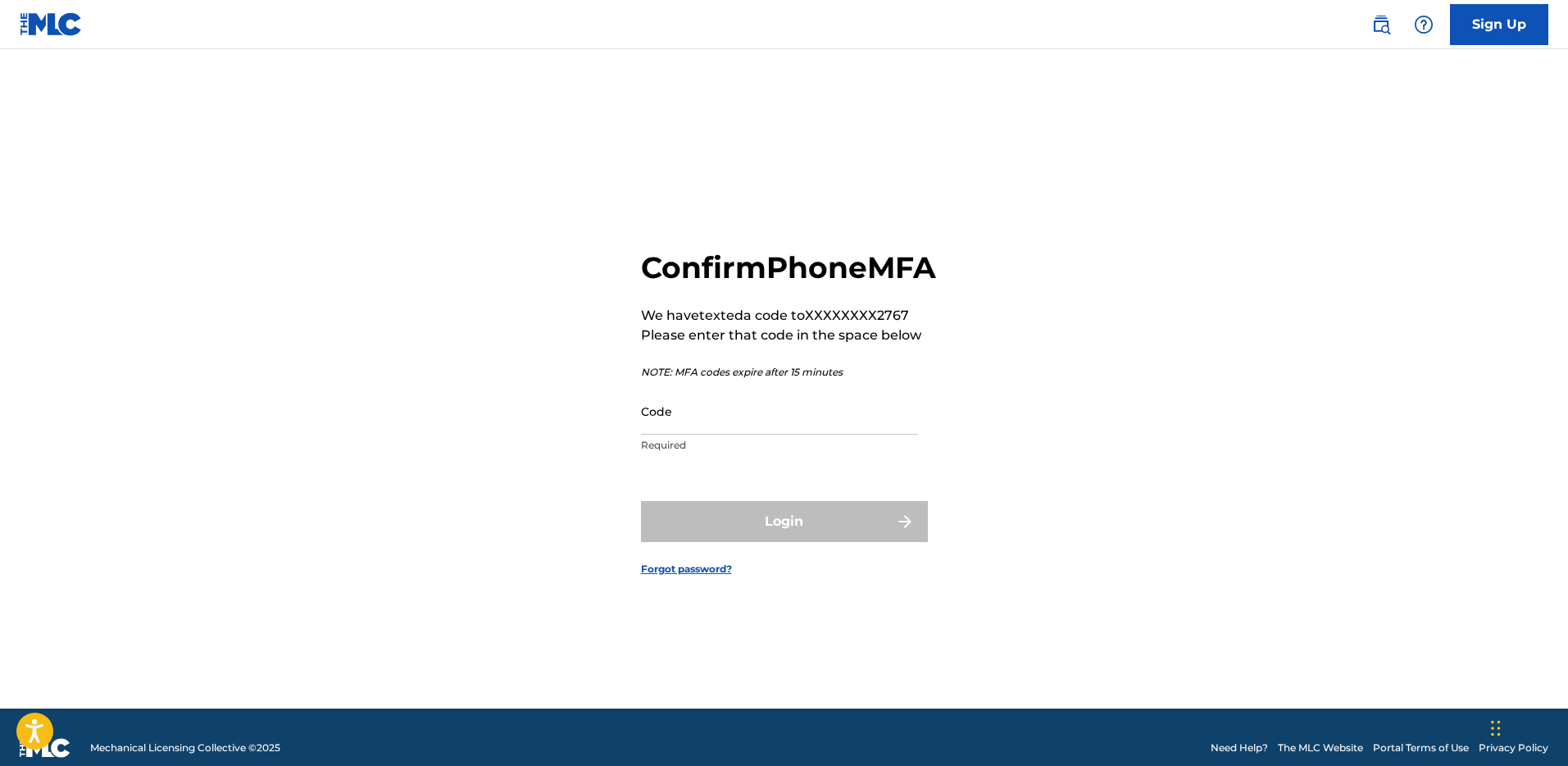
click at [780, 435] on input "Code" at bounding box center [779, 411] width 277 height 47
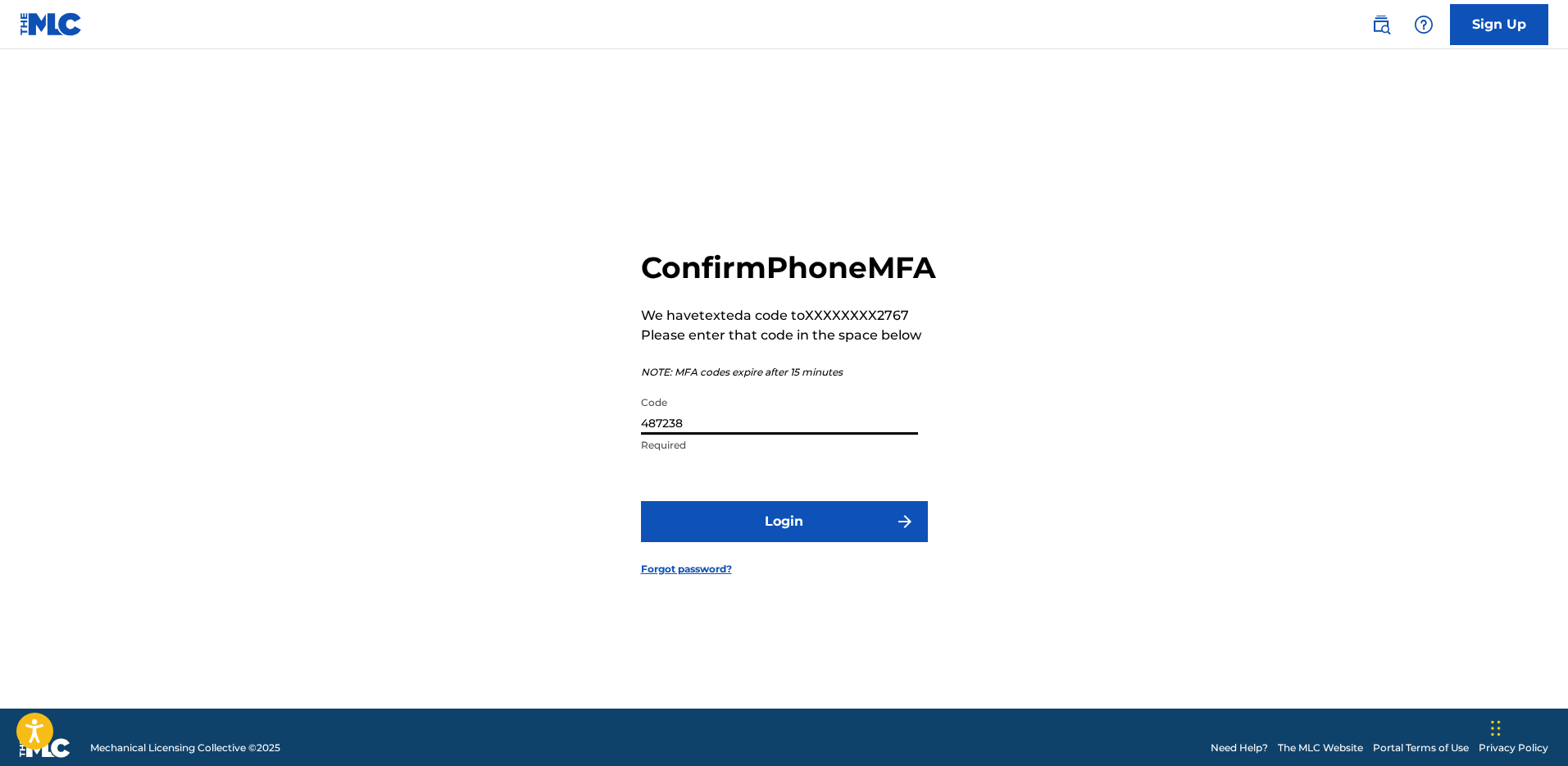
type input "487238"
click at [814, 542] on button "Login" at bounding box center [784, 521] width 287 height 41
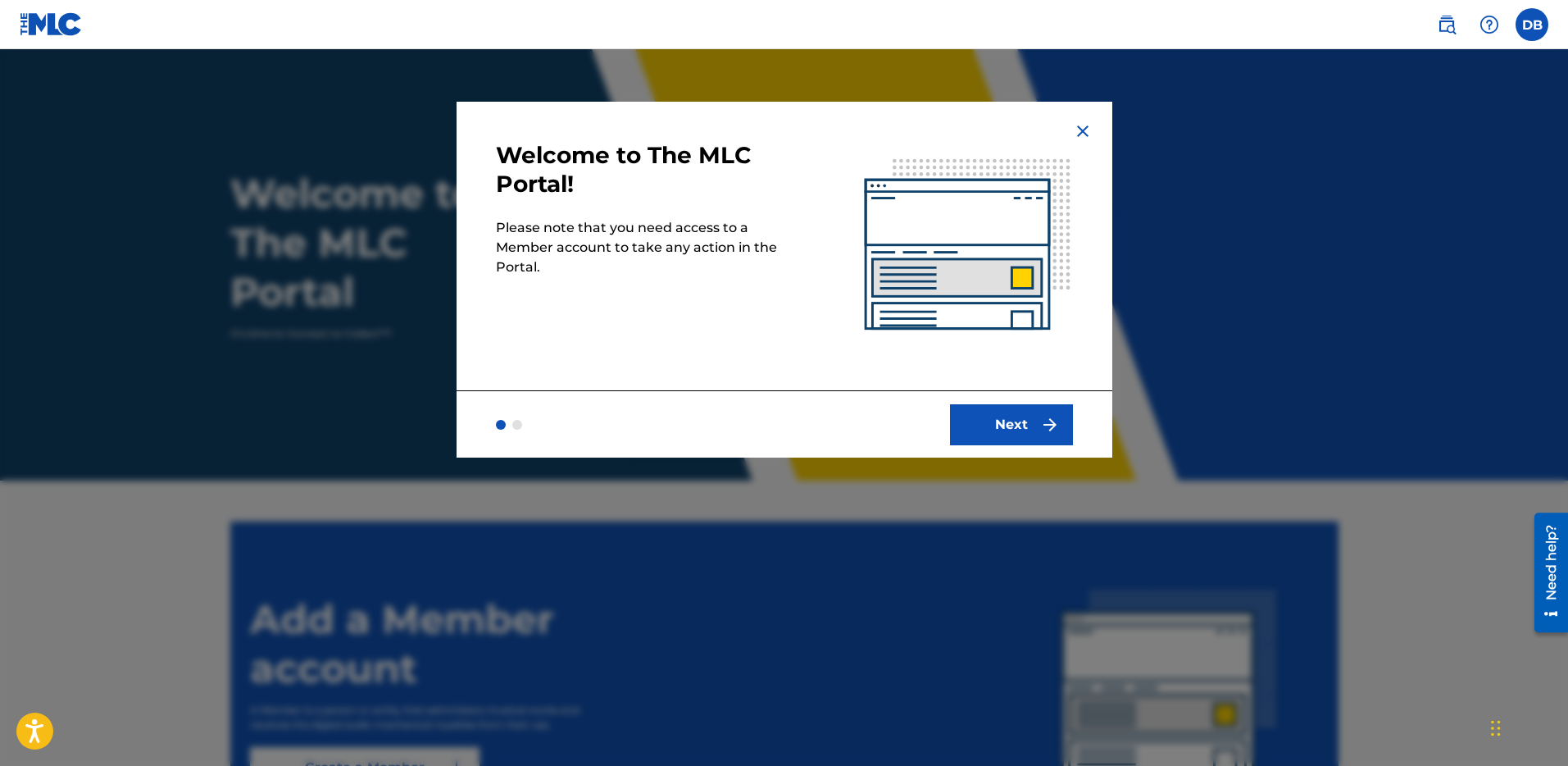
click at [1024, 418] on button "Next" at bounding box center [1012, 424] width 123 height 41
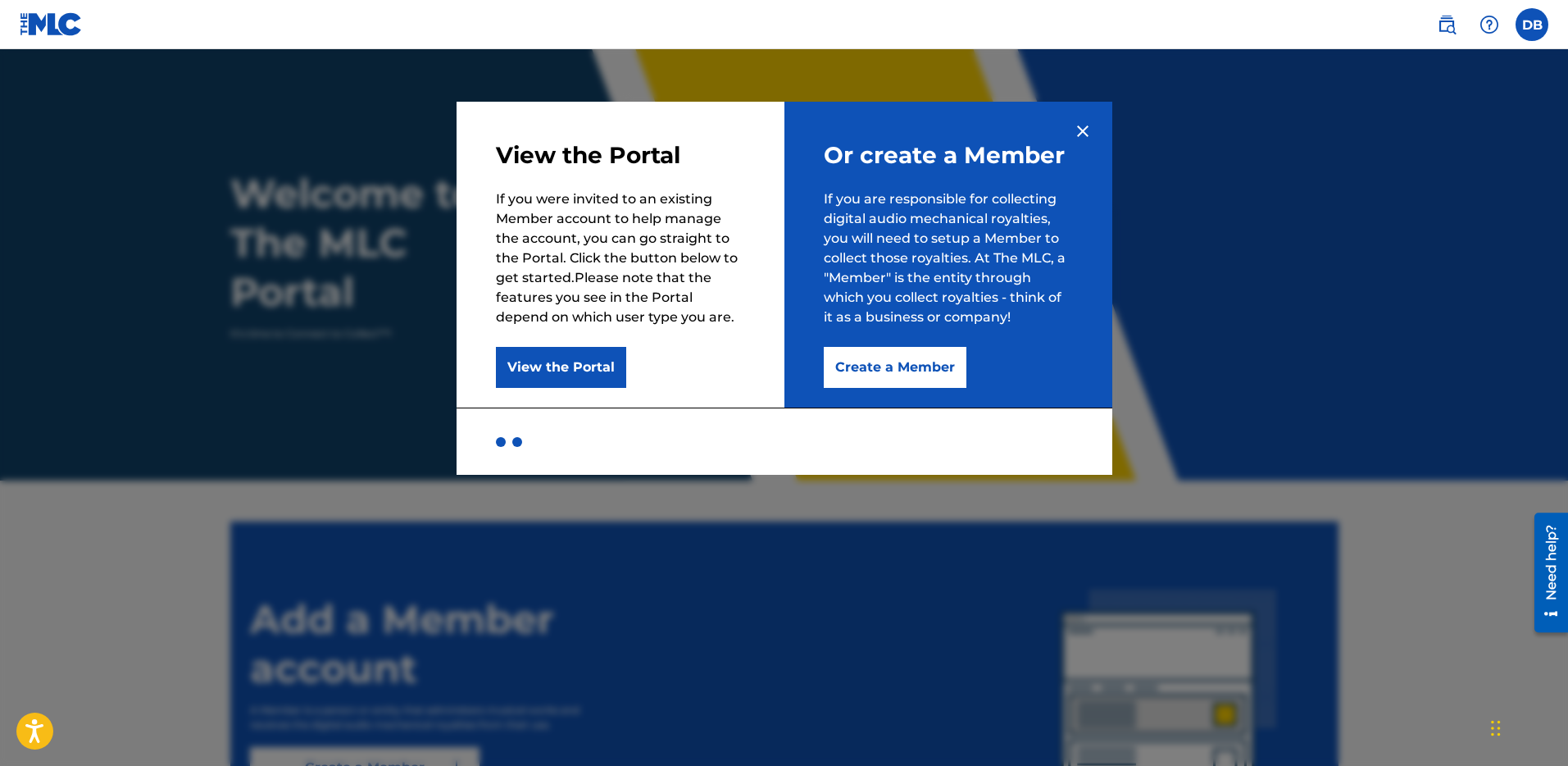
click at [1086, 128] on img at bounding box center [1083, 132] width 20 height 20
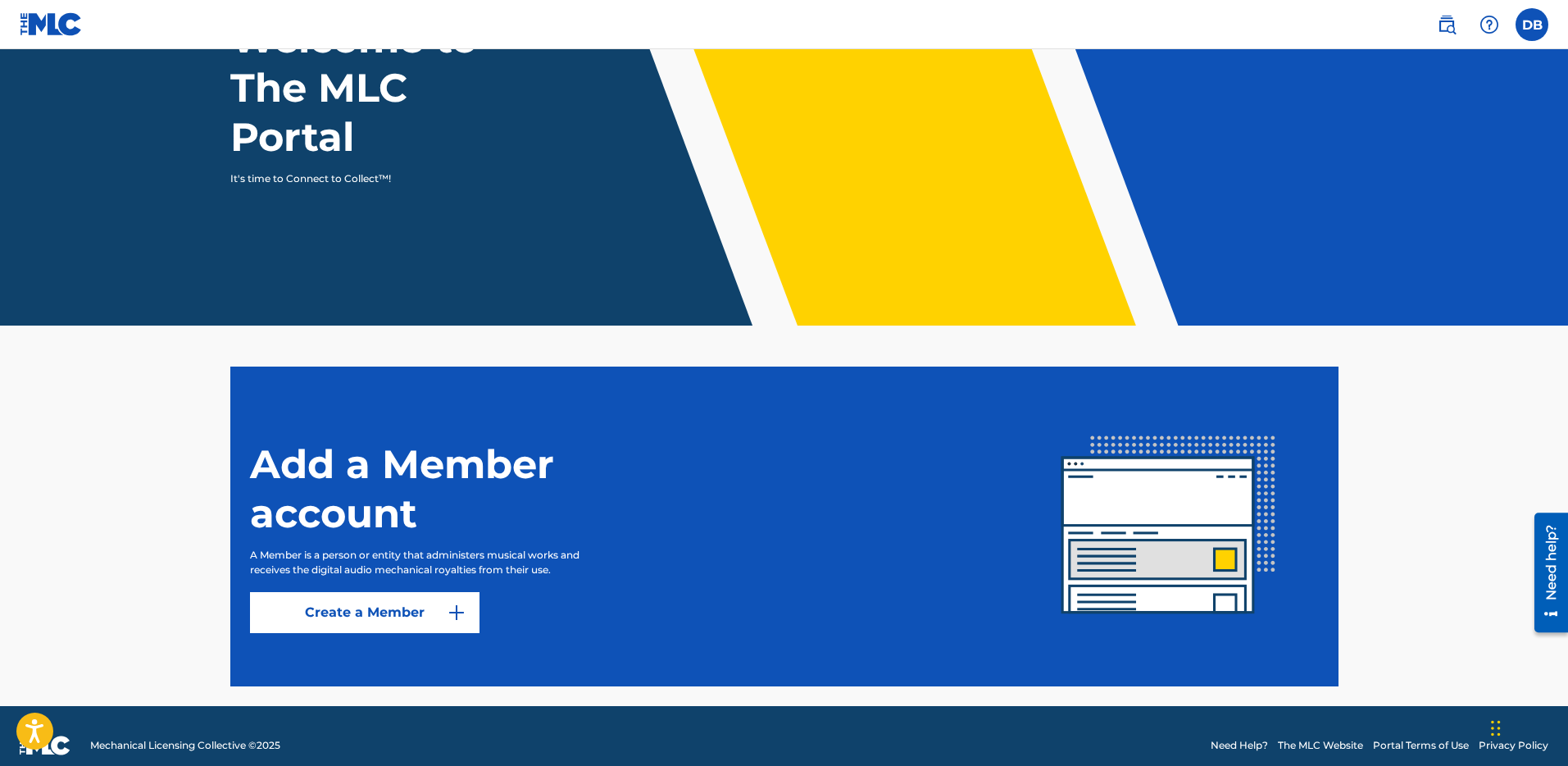
scroll to position [174, 0]
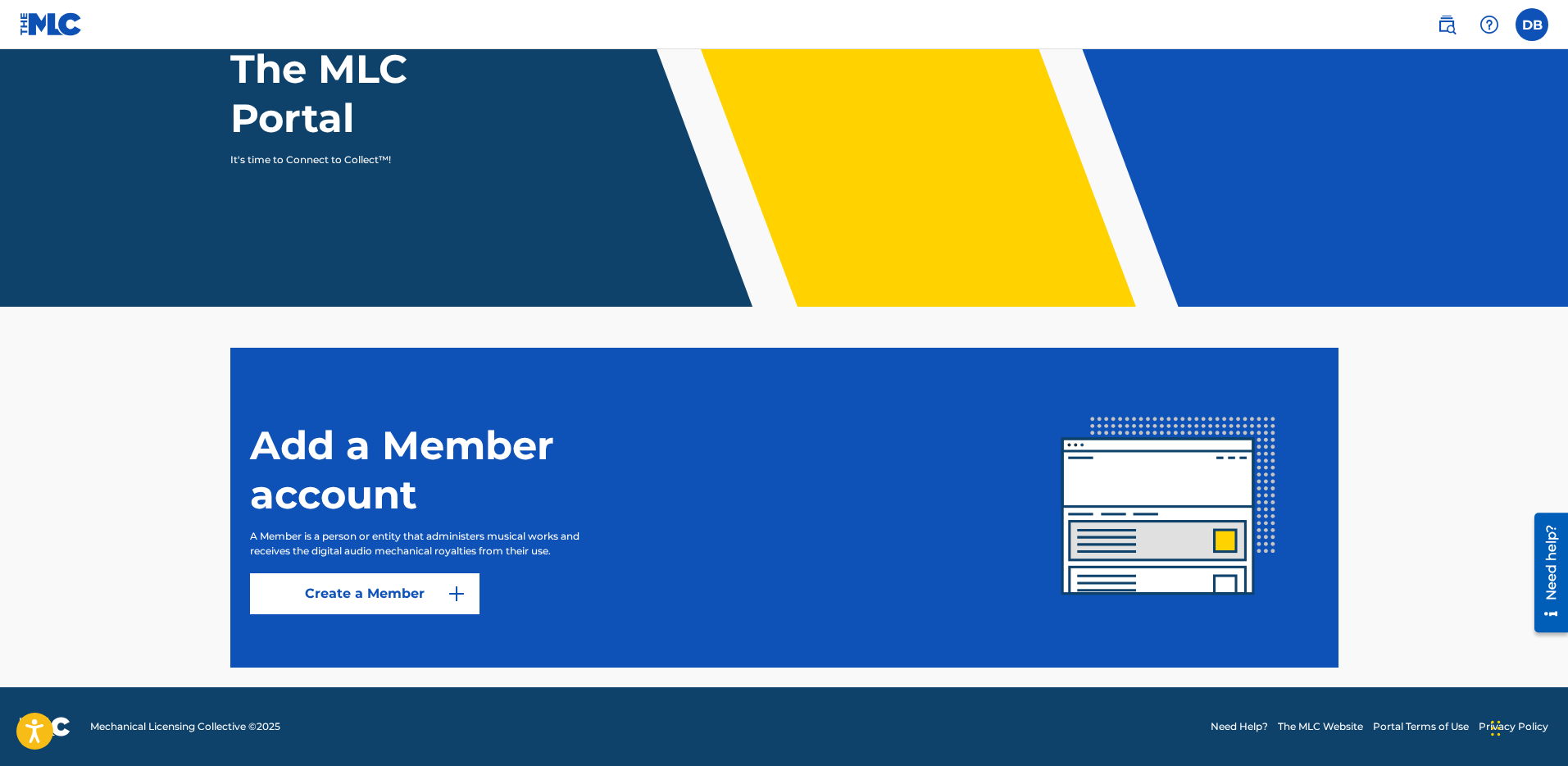
click at [499, 537] on p "A Member is a person or entity that administers musical works and receives the …" at bounding box center [431, 543] width 362 height 30
click at [408, 606] on link "Create a Member" at bounding box center [364, 594] width 230 height 41
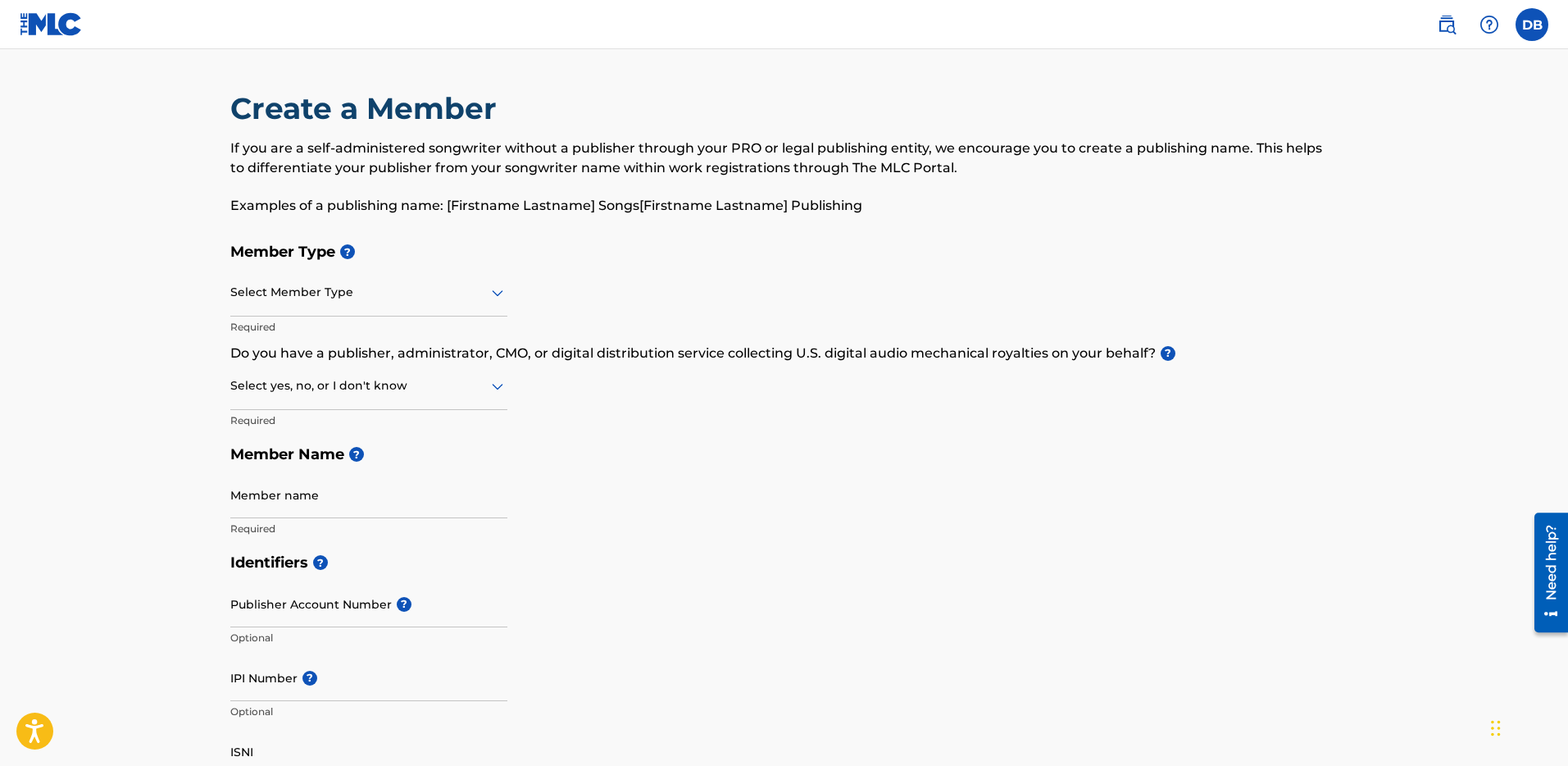
click at [372, 285] on div at bounding box center [369, 292] width 277 height 21
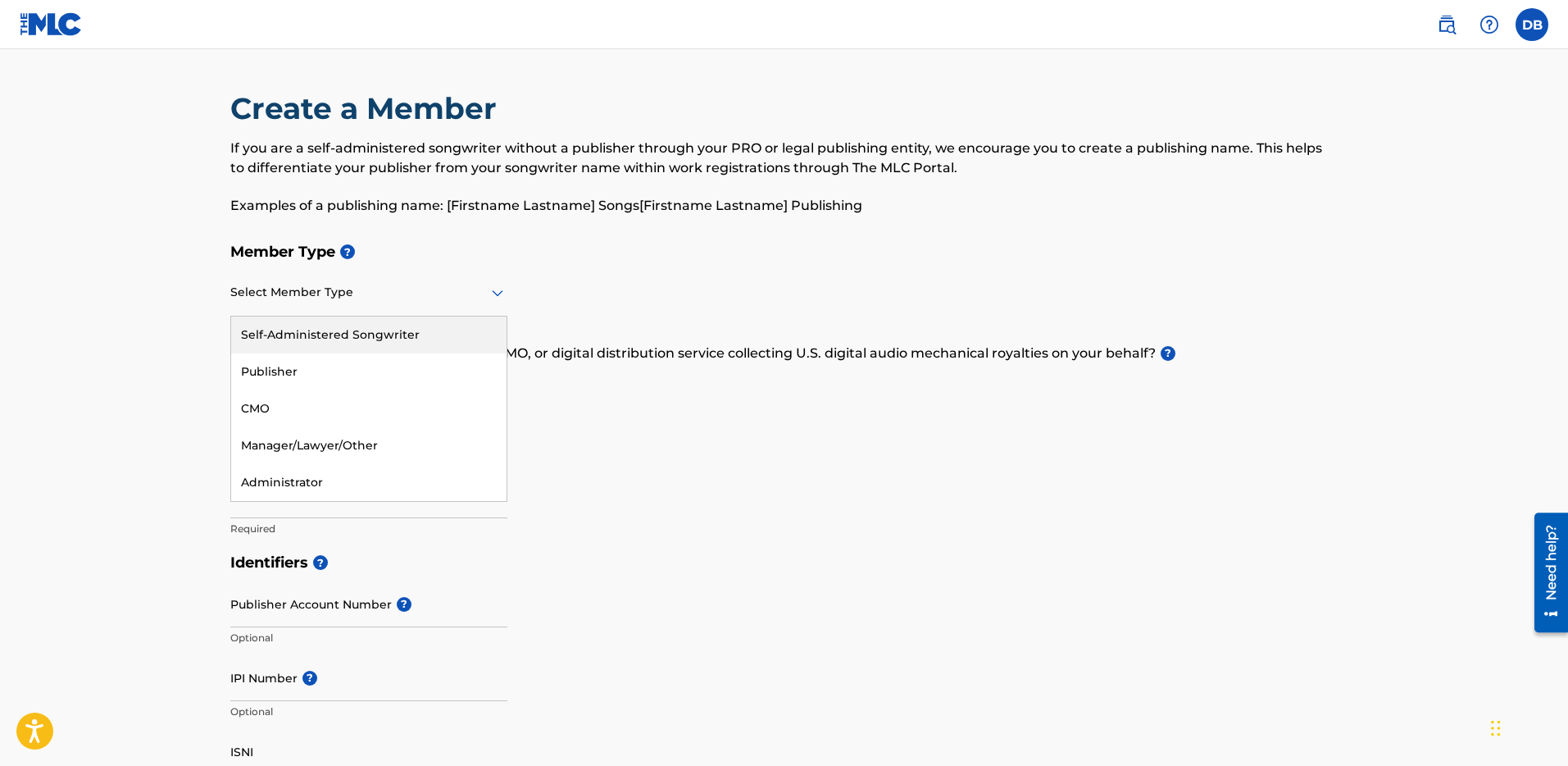
click at [375, 338] on div "Self-Administered Songwriter" at bounding box center [369, 335] width 276 height 37
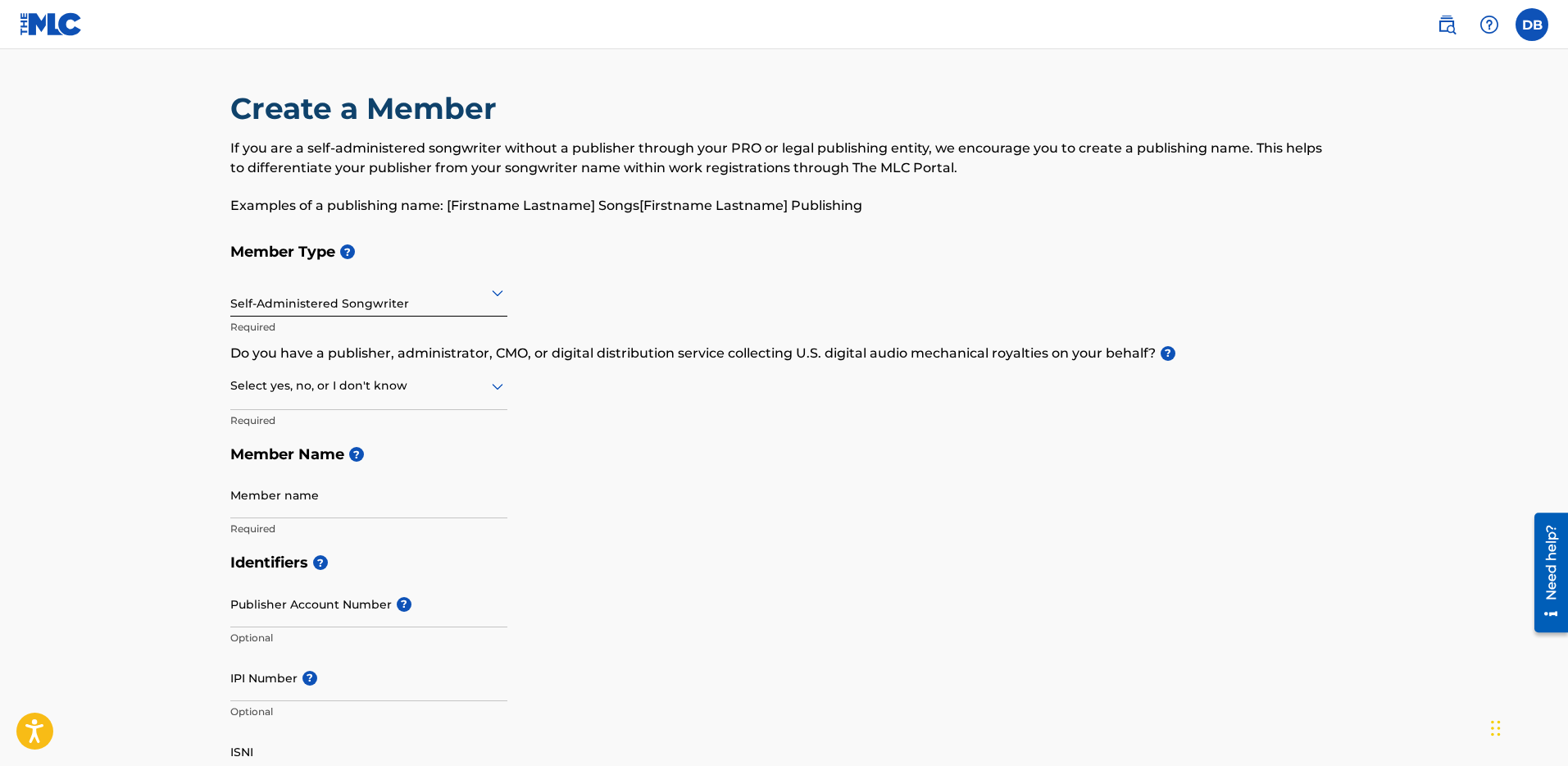
click at [425, 392] on div at bounding box center [369, 385] width 277 height 21
click at [380, 448] on div "No" at bounding box center [369, 466] width 276 height 37
click at [400, 505] on input "Member name" at bounding box center [369, 495] width 277 height 47
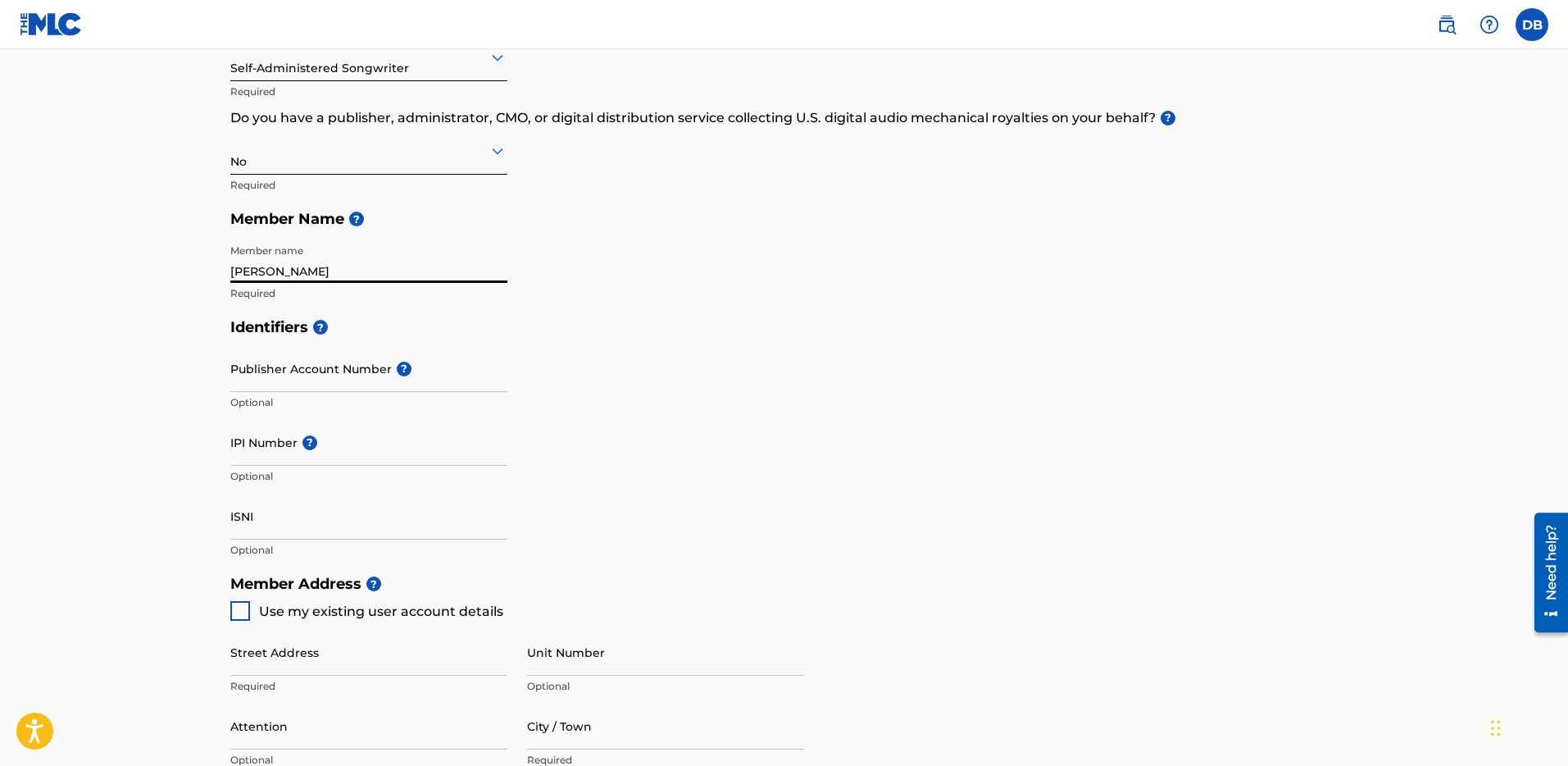
scroll to position [237, 0]
type input "Daniel Bullard"
click at [628, 298] on div "Member Type ? Self-Administered Songwriter Required Do you have a publisher, ad…" at bounding box center [784, 152] width 1108 height 311
click at [721, 375] on div "Identifiers ? Publisher Account Number ? Optional IPI Number ? Optional ISNI Op…" at bounding box center [784, 437] width 1108 height 257
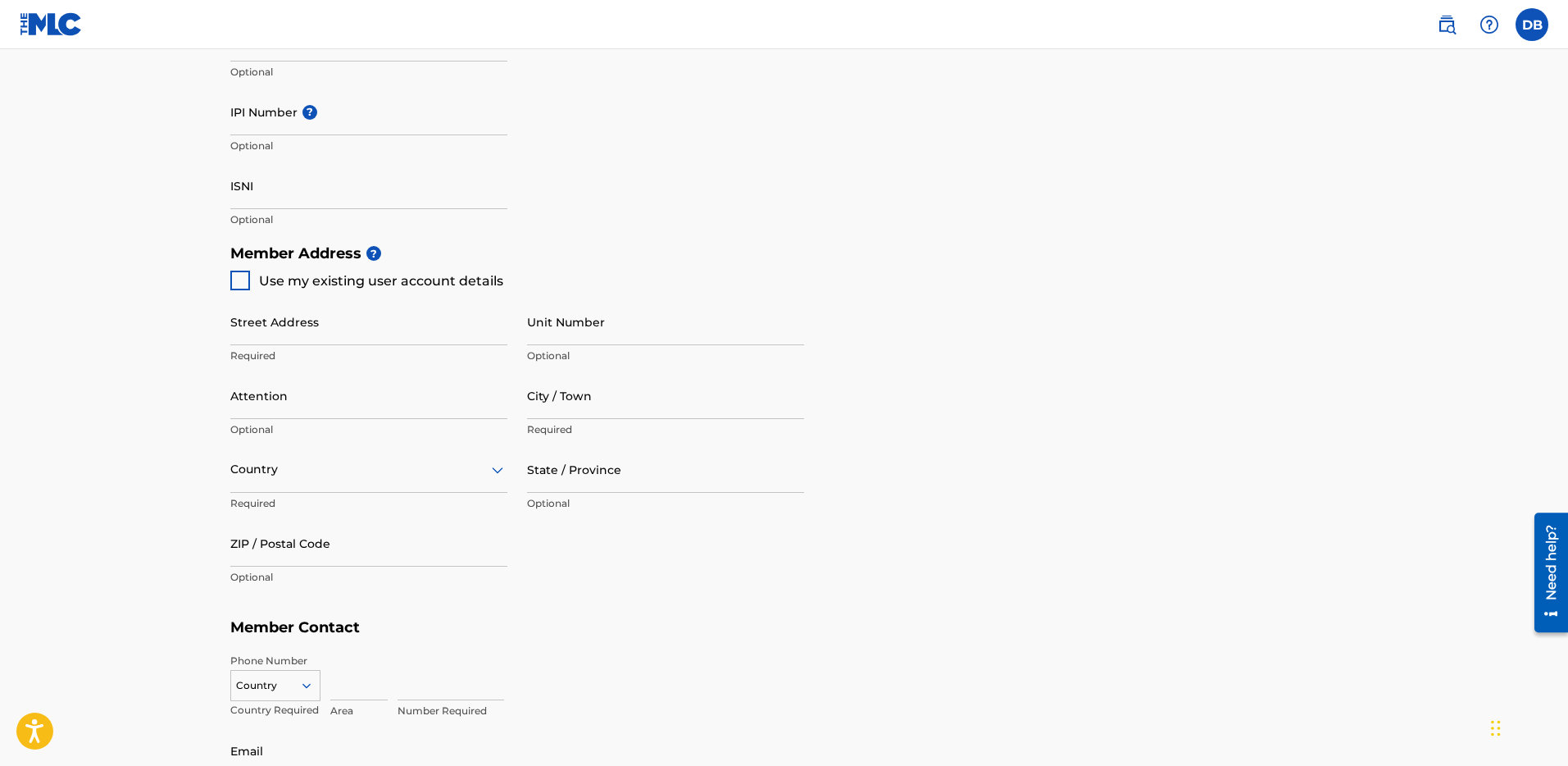
scroll to position [568, 0]
click at [263, 285] on span "Use my existing user account details" at bounding box center [381, 279] width 244 height 15
type input "[STREET_ADDRESS]"
type input "Bloomington"
type input "55437"
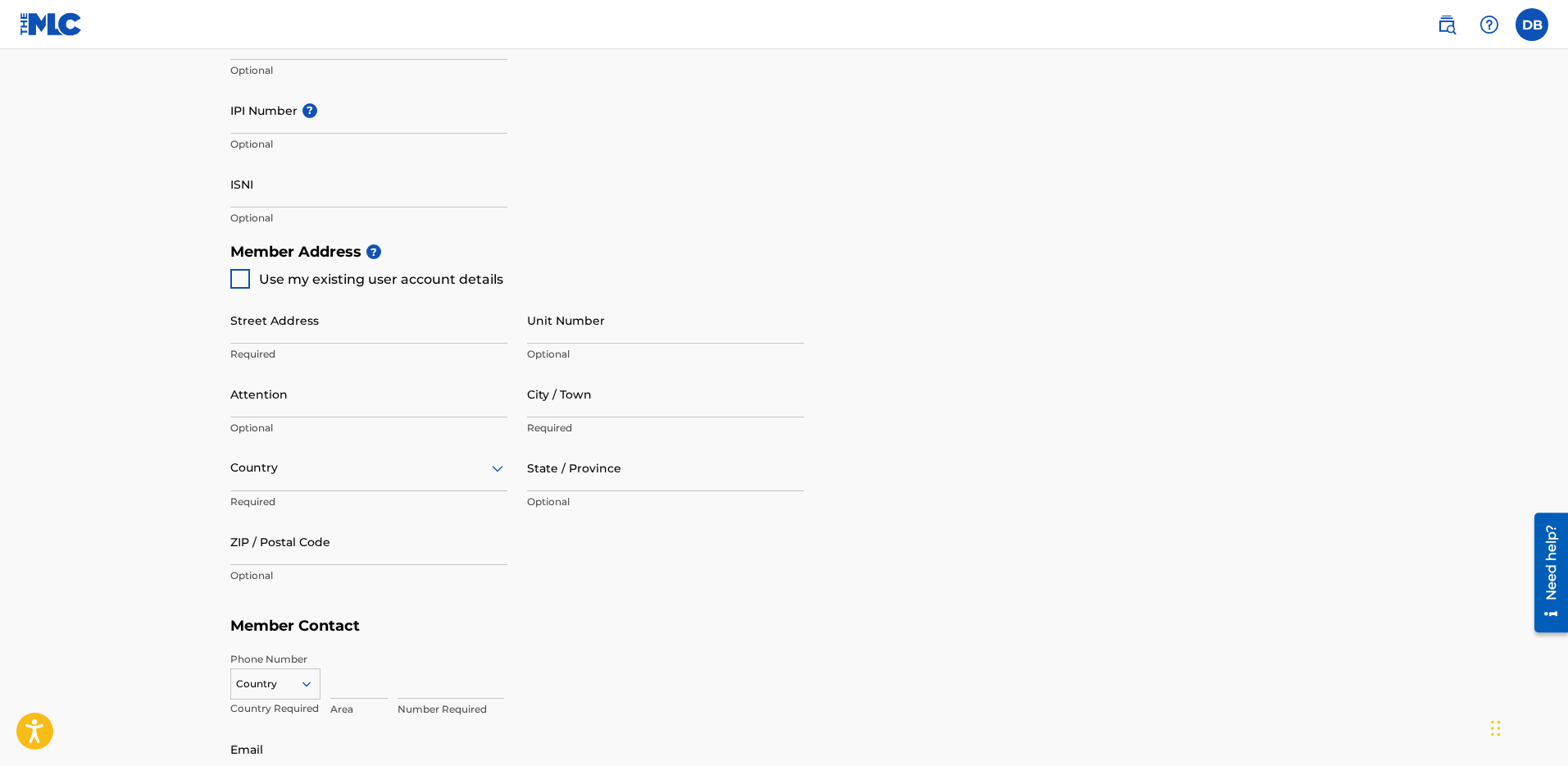
type input "763"
type input "3502767"
type input "[EMAIL_ADDRESS][DOMAIN_NAME]"
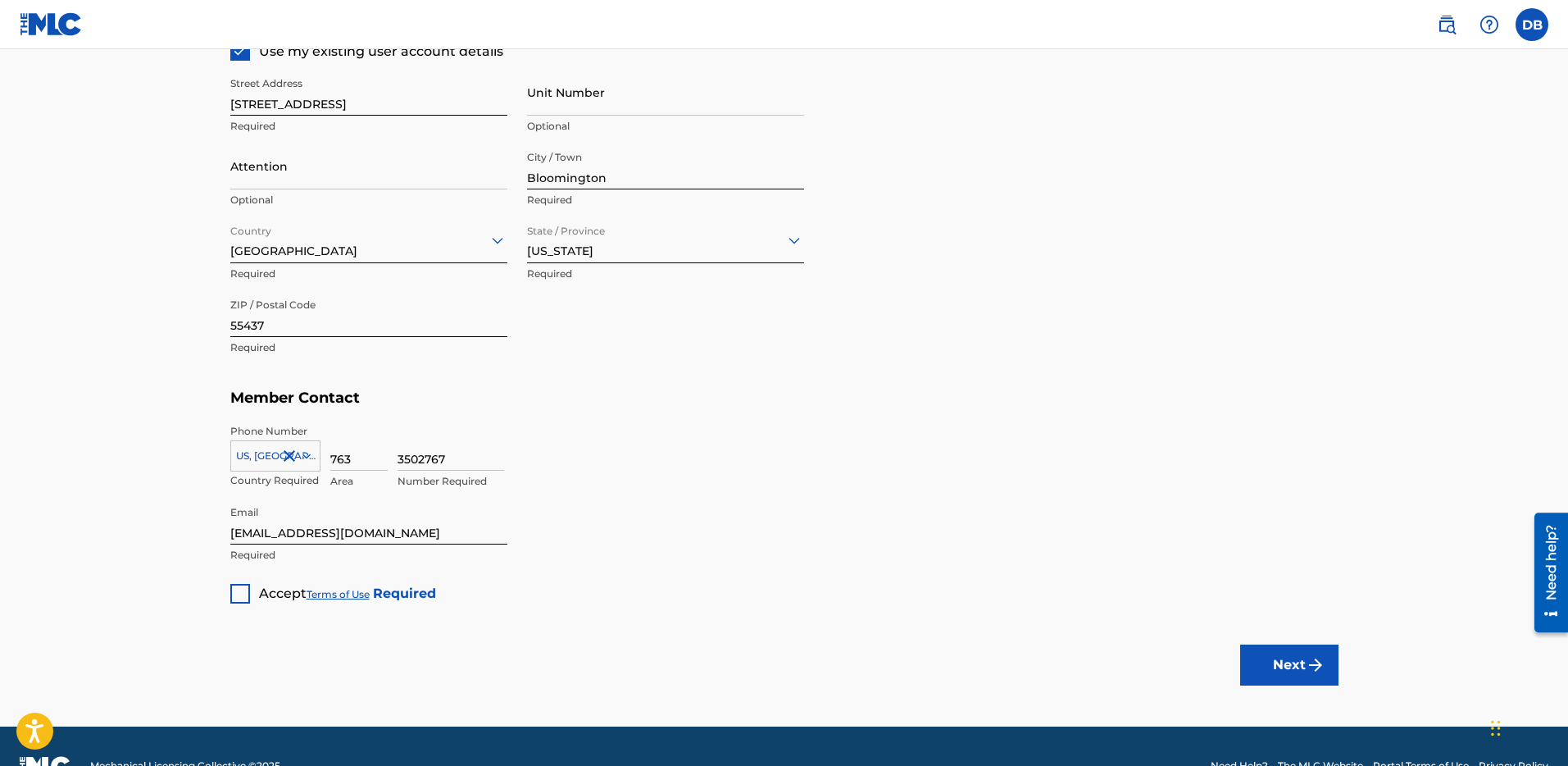
scroll to position [802, 0]
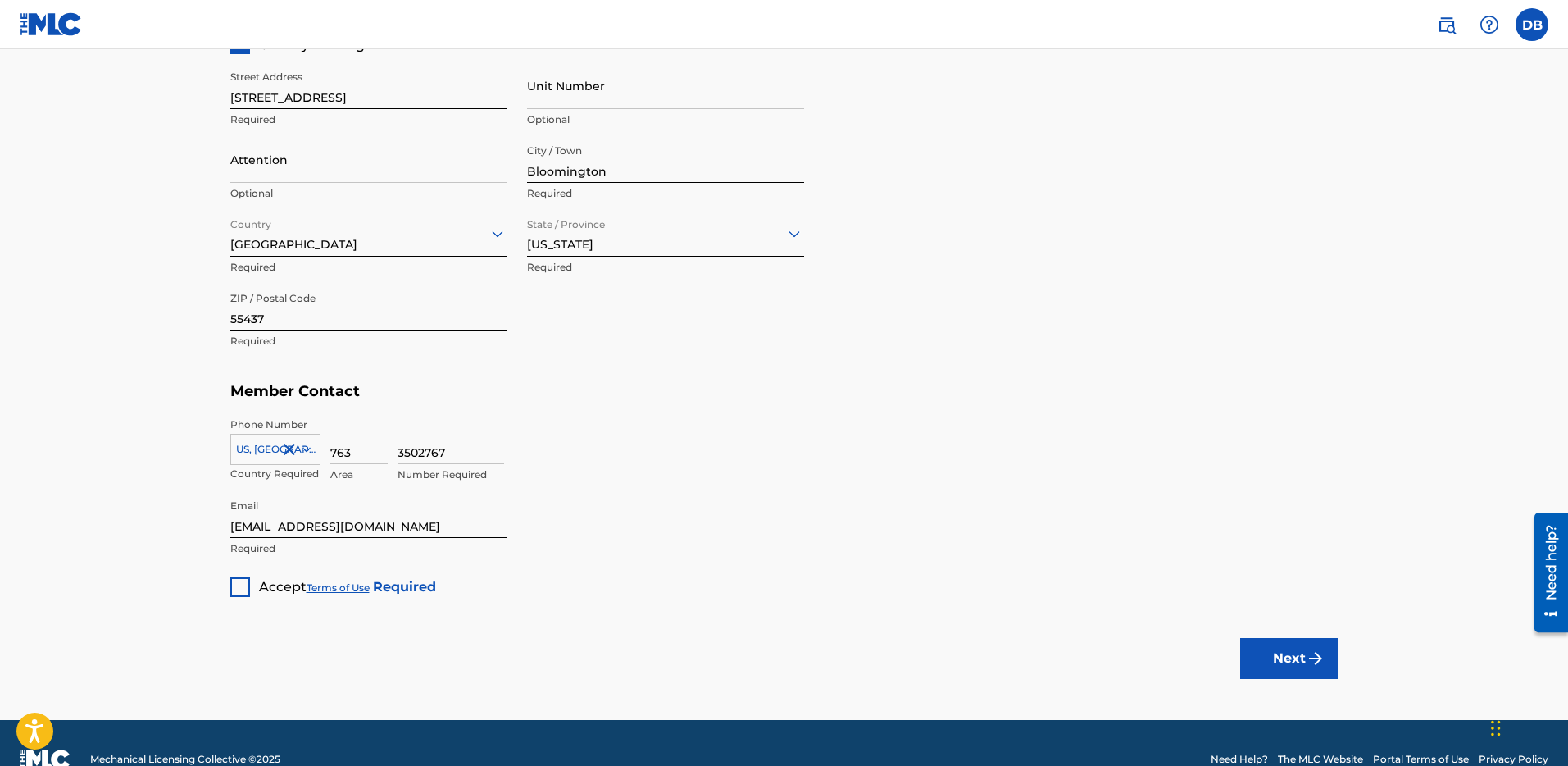
click at [240, 583] on div at bounding box center [241, 587] width 20 height 20
click at [1272, 666] on button "Next" at bounding box center [1289, 658] width 98 height 41
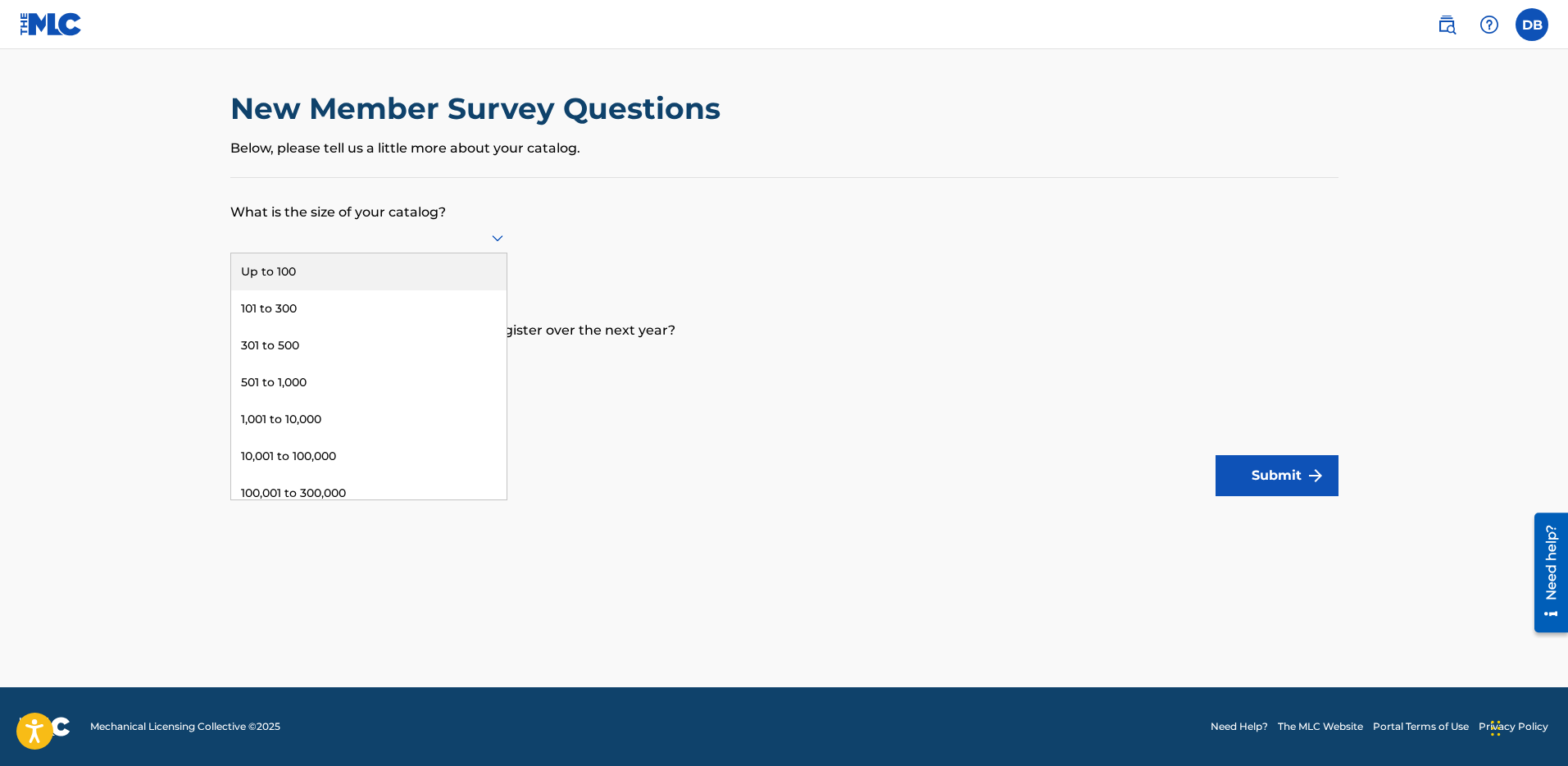
click at [427, 232] on div at bounding box center [369, 237] width 277 height 21
click at [415, 262] on div "Up to 100" at bounding box center [369, 272] width 276 height 37
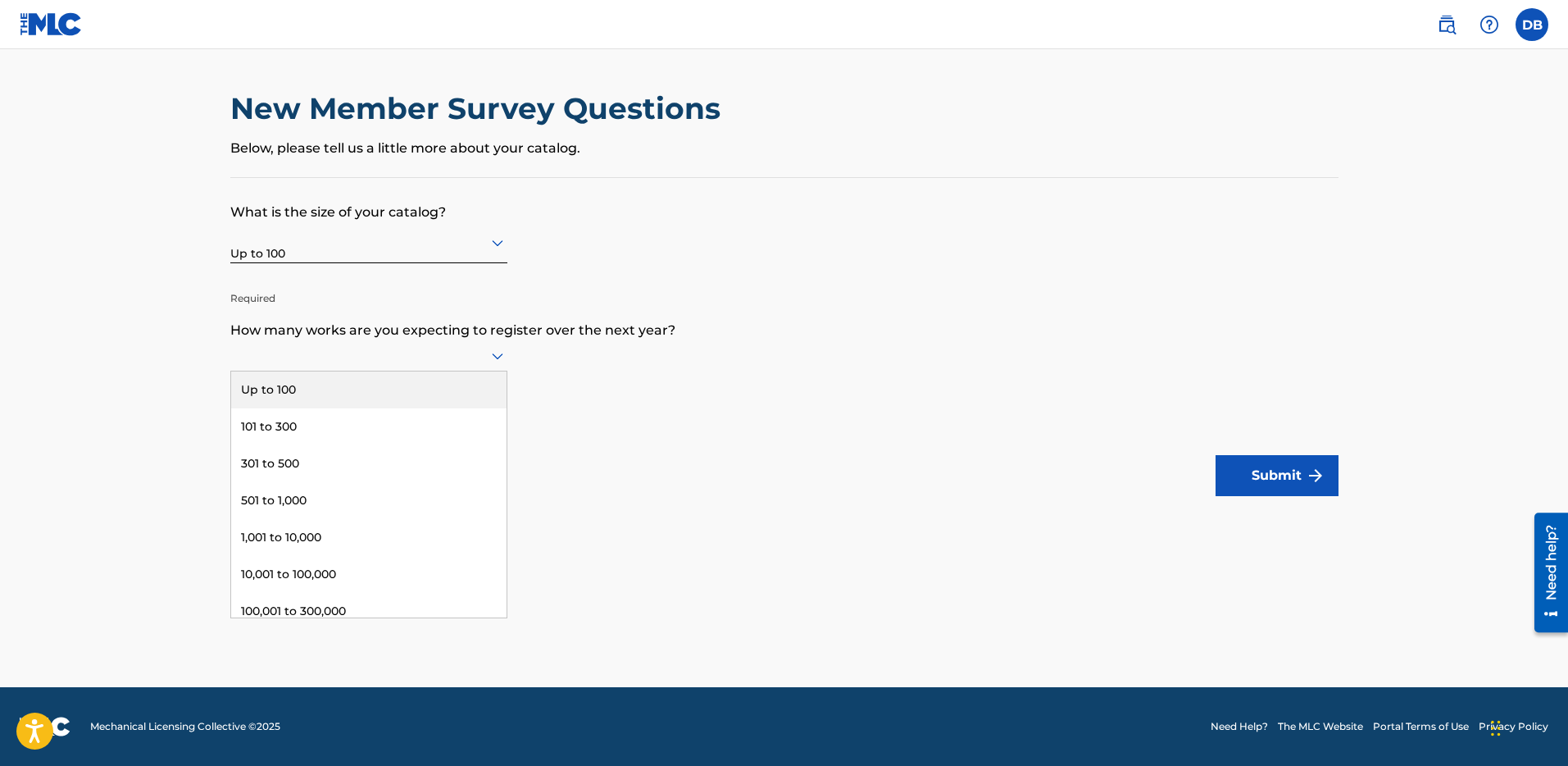
click at [492, 363] on icon at bounding box center [498, 356] width 20 height 20
click at [472, 381] on div "Up to 100" at bounding box center [369, 390] width 276 height 37
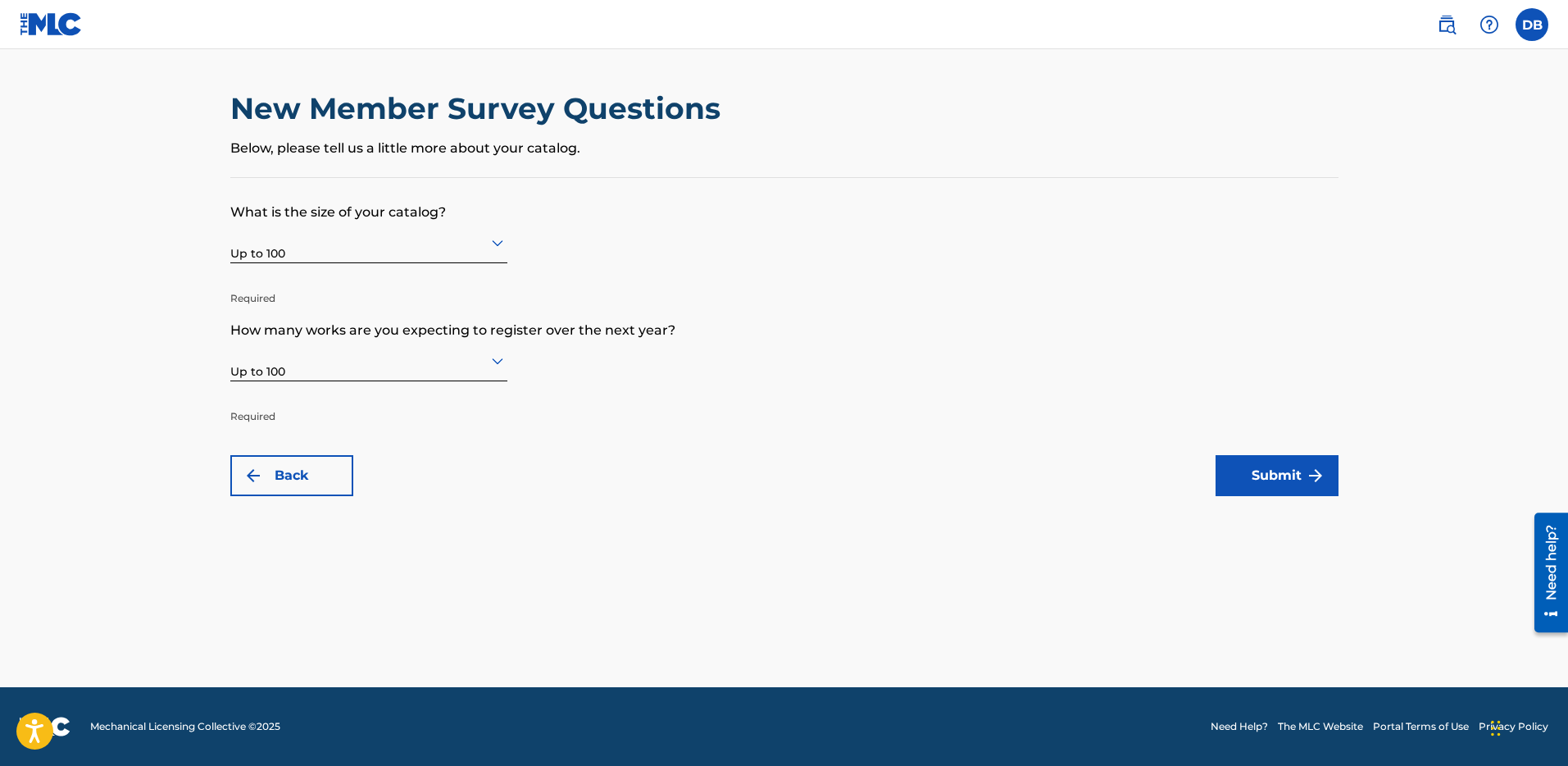
click at [1290, 473] on button "Submit" at bounding box center [1277, 475] width 123 height 41
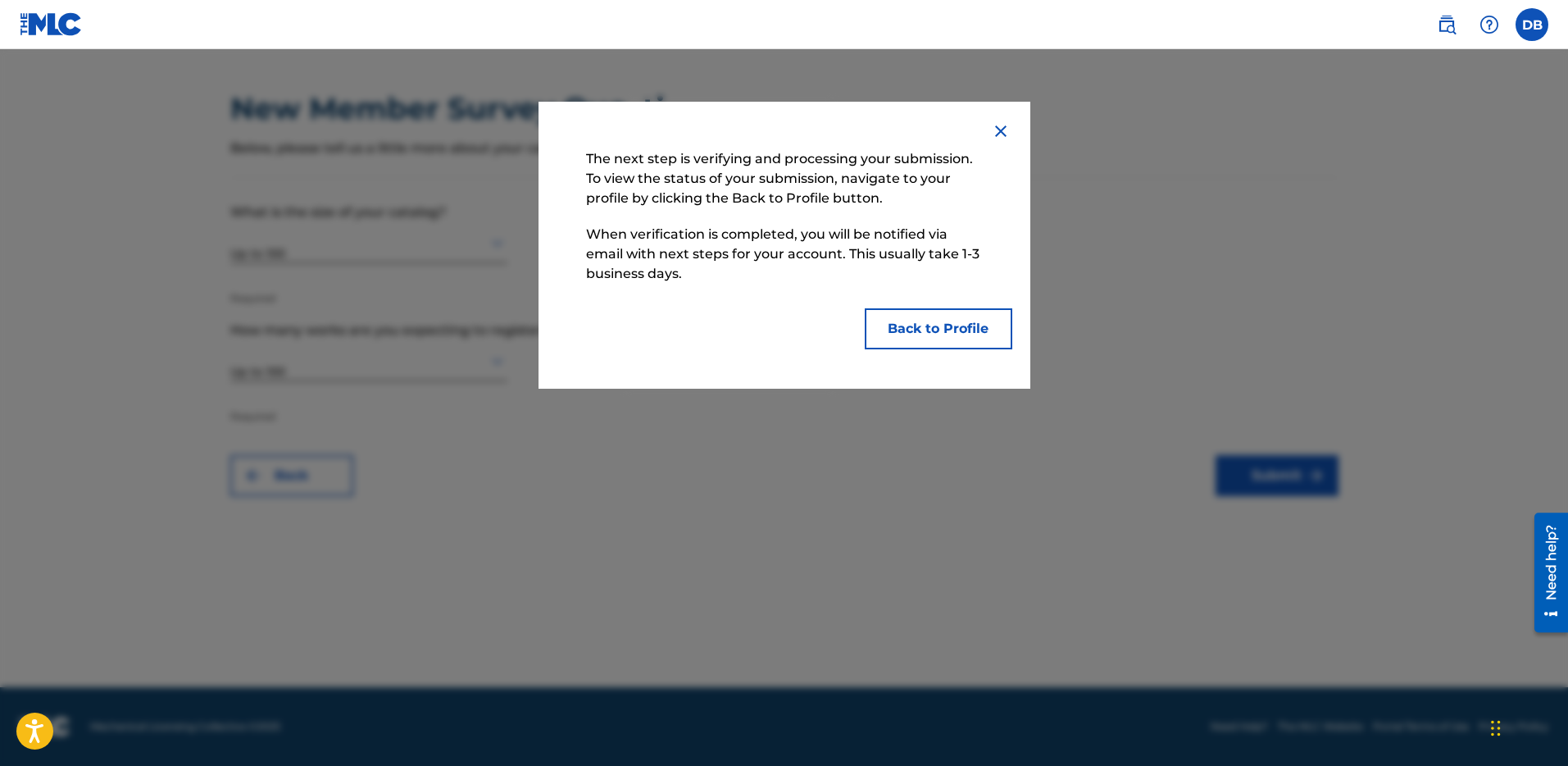
click at [914, 338] on button "Back to Profile" at bounding box center [939, 328] width 148 height 41
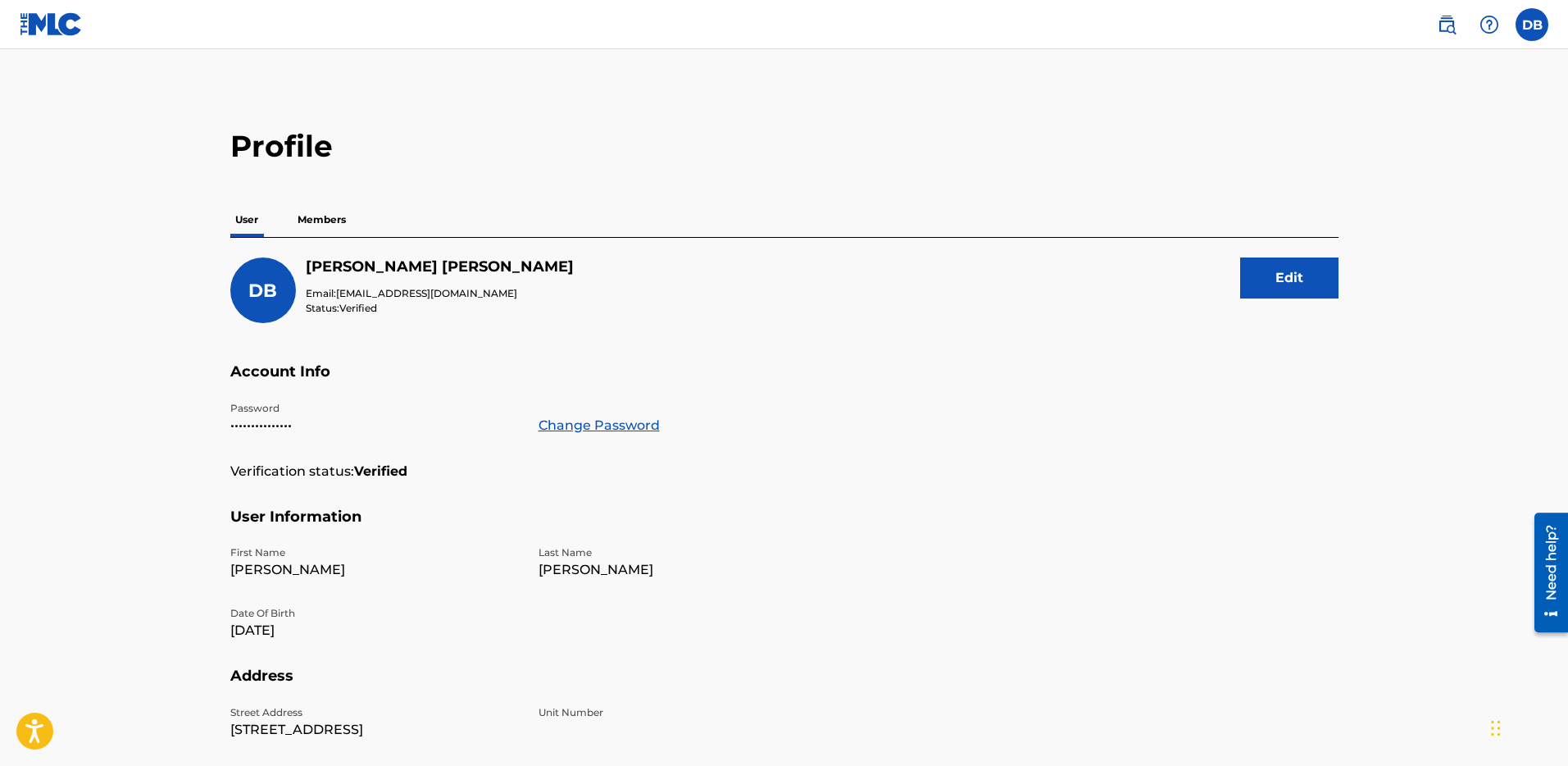
click at [897, 338] on div "DB Daniel Bullard Email: danieljbullard@gmail.com Status: Verified Edit" at bounding box center [784, 310] width 1108 height 105
